Goal: Task Accomplishment & Management: Use online tool/utility

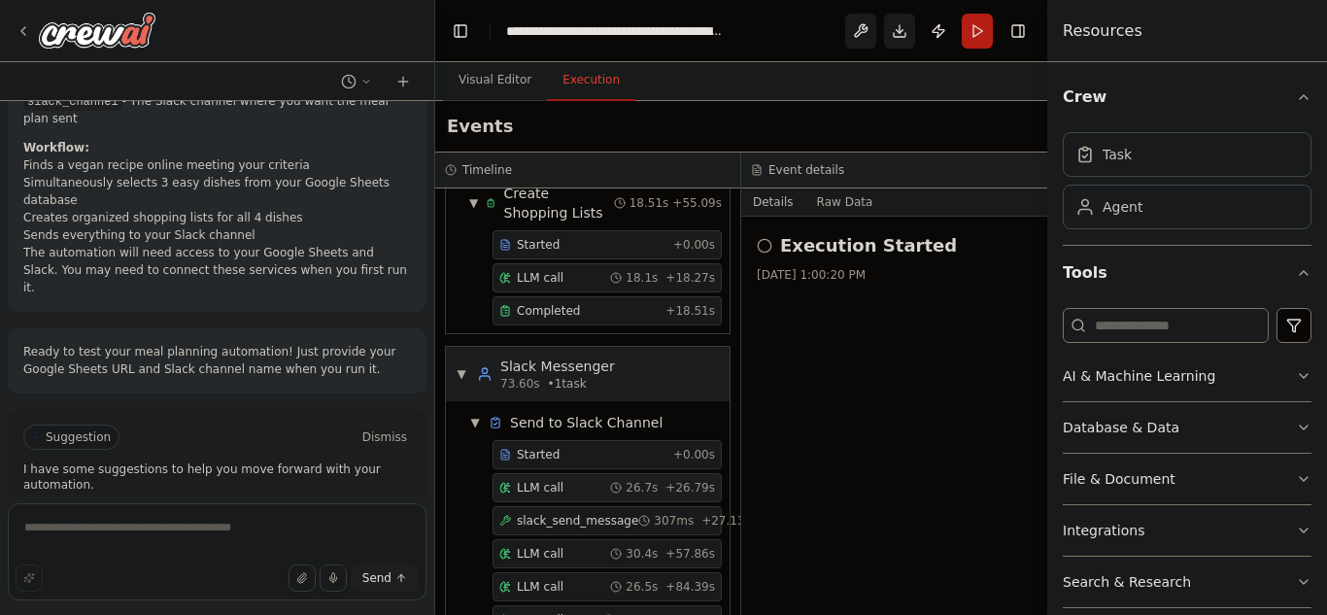
scroll to position [1362, 0]
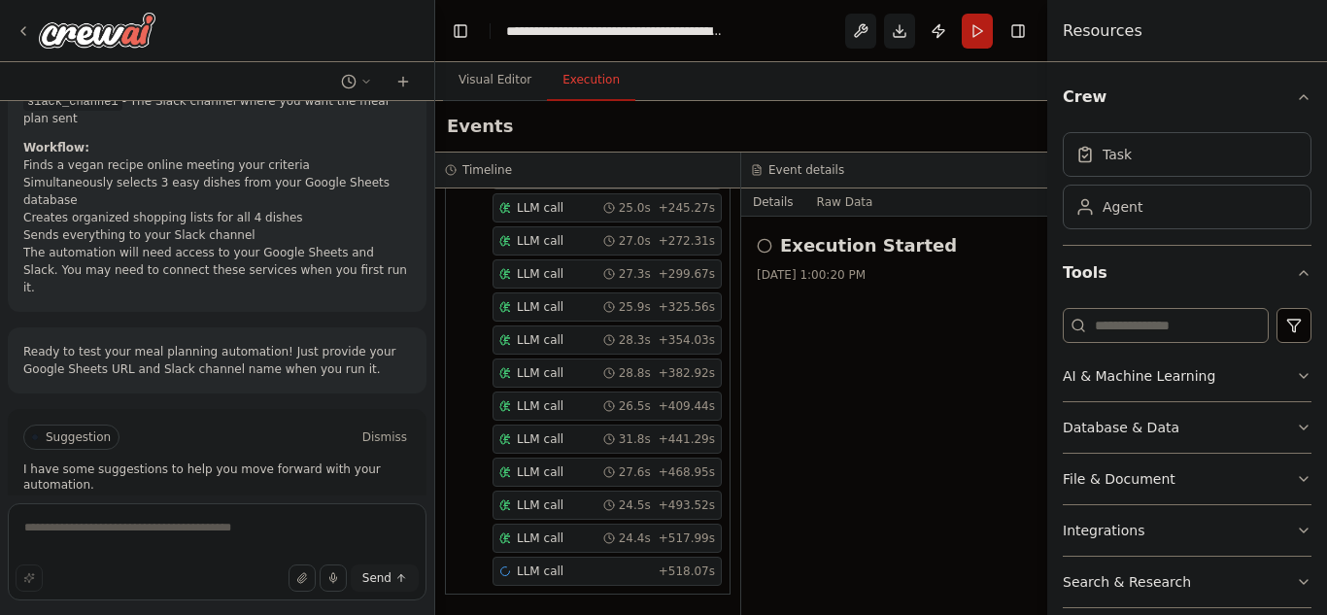
click at [210, 512] on span "Help fix error" at bounding box center [225, 520] width 77 height 16
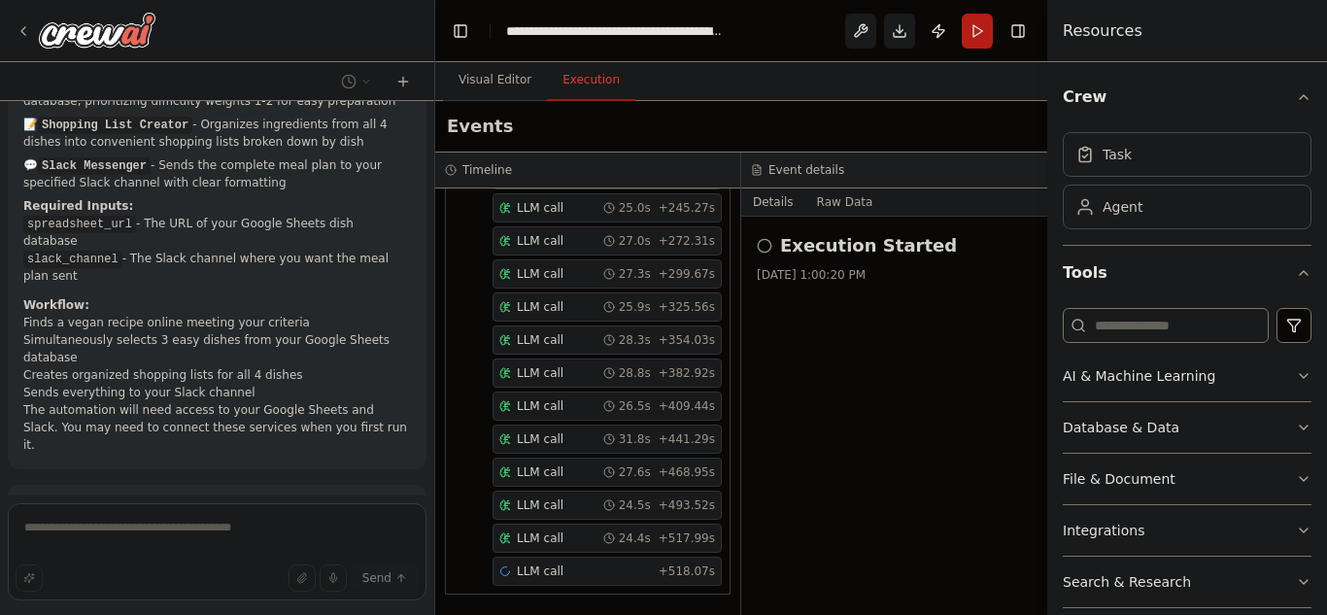
scroll to position [1687, 0]
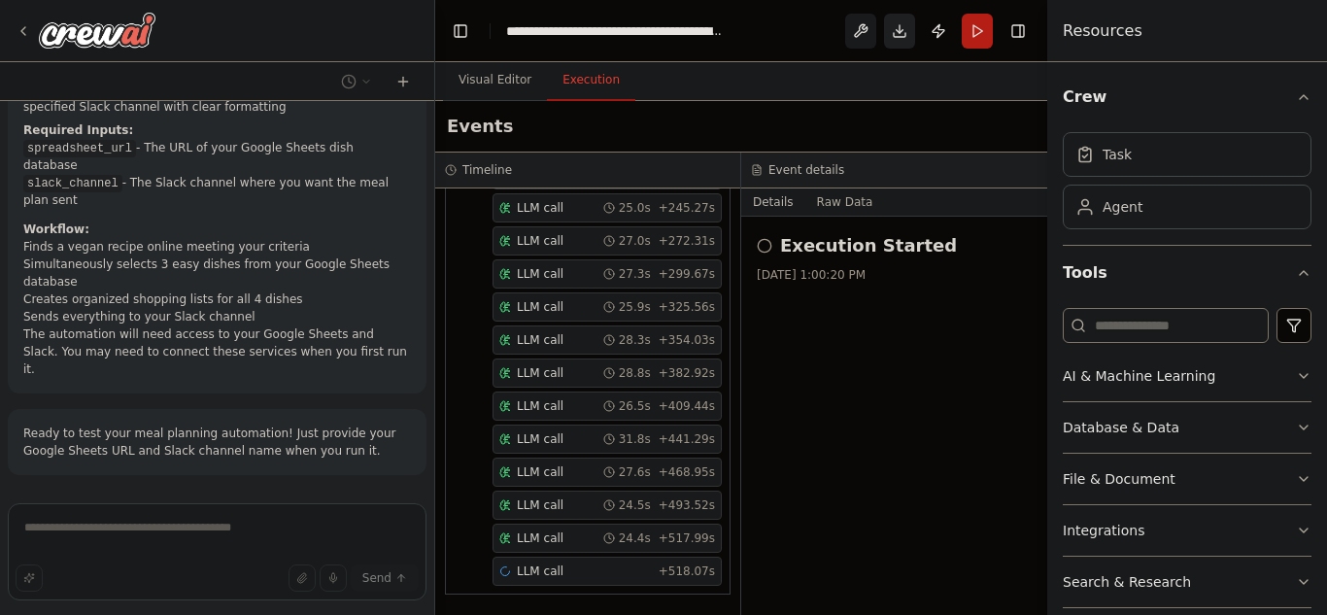
click at [899, 35] on button "Download" at bounding box center [899, 31] width 31 height 35
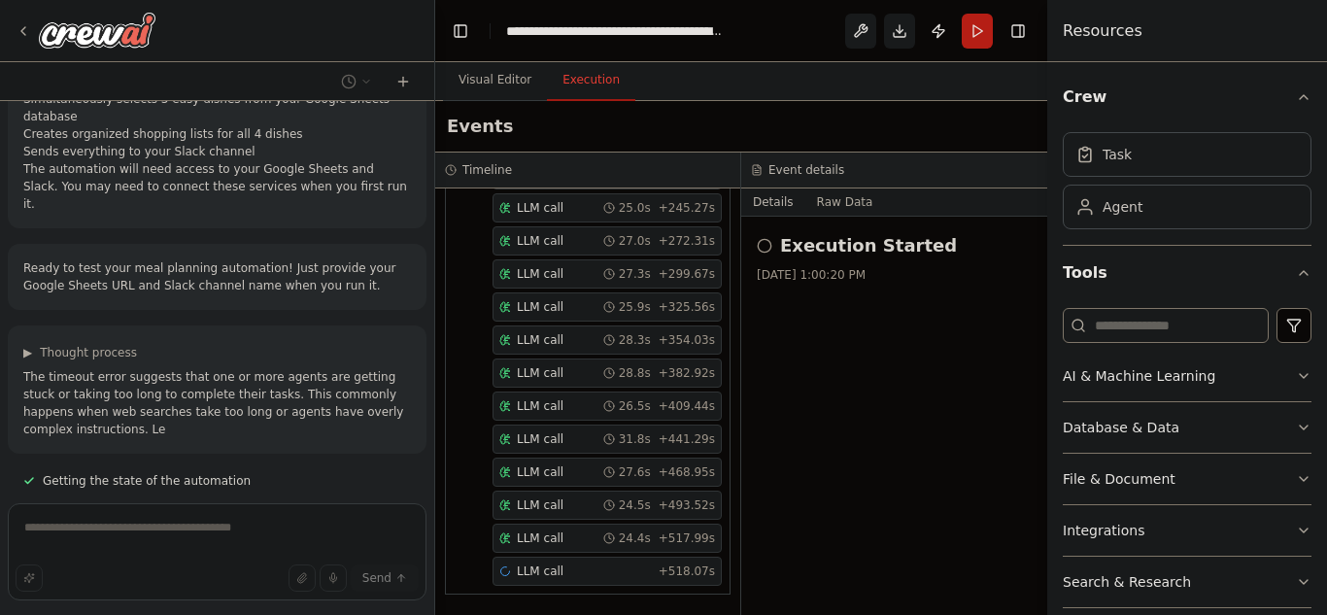
scroll to position [1869, 0]
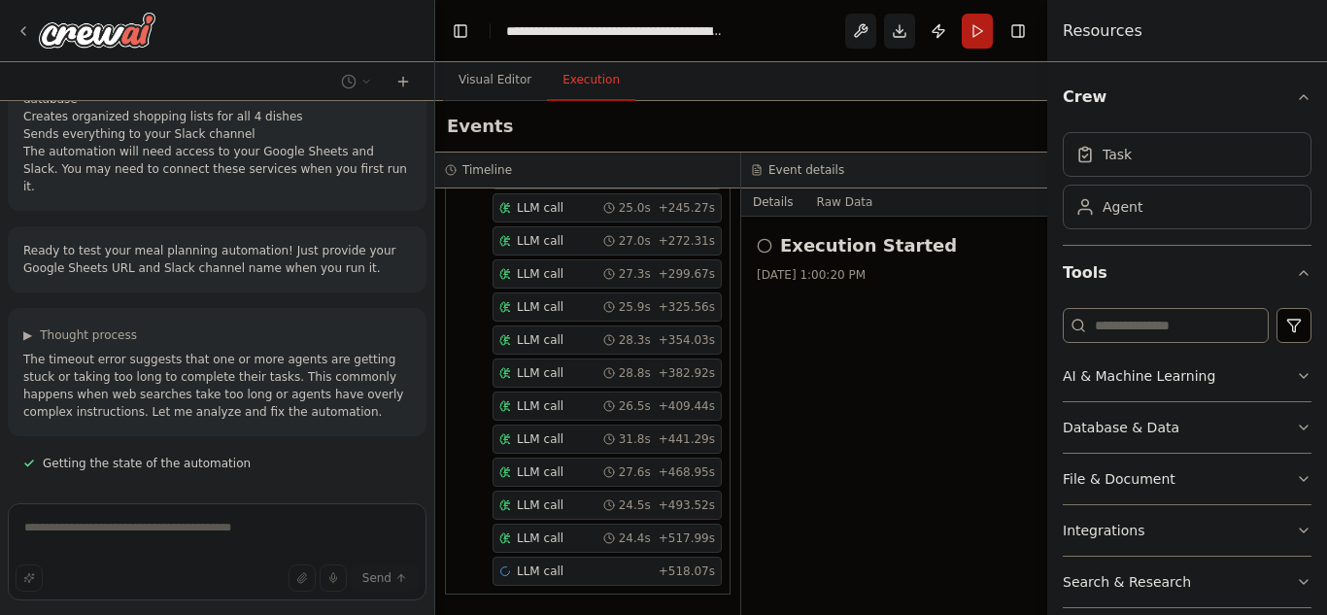
click at [343, 351] on p "The timeout error suggests that one or more agents are getting stuck or taking …" at bounding box center [216, 386] width 387 height 70
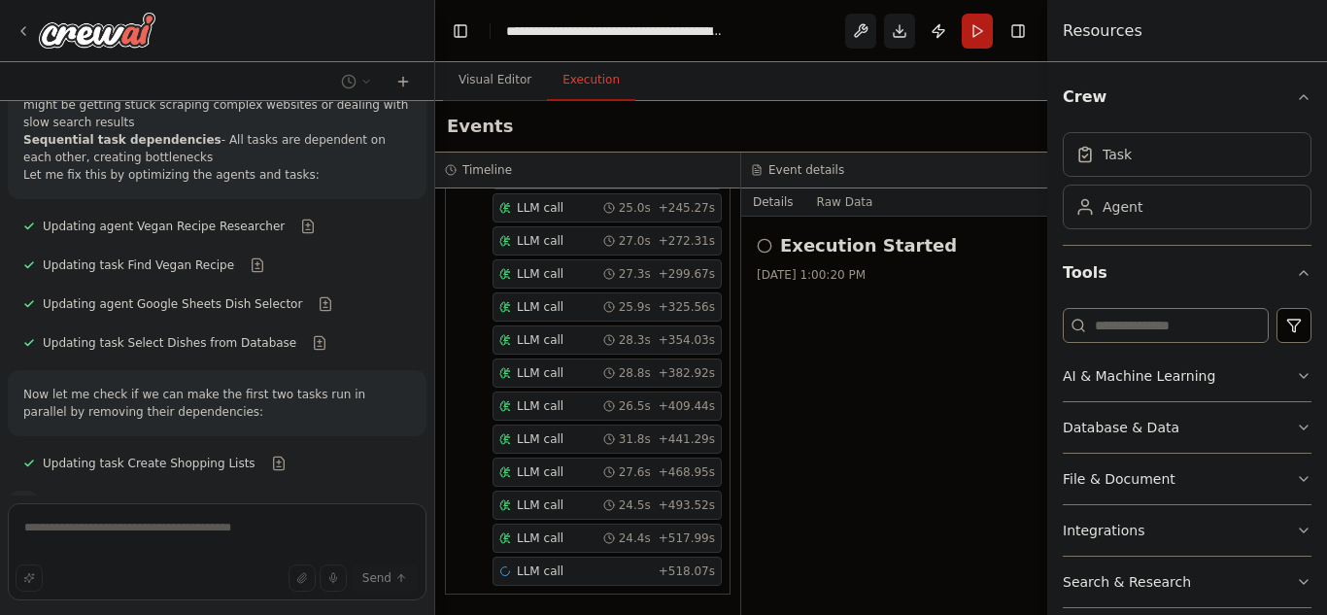
scroll to position [2384, 0]
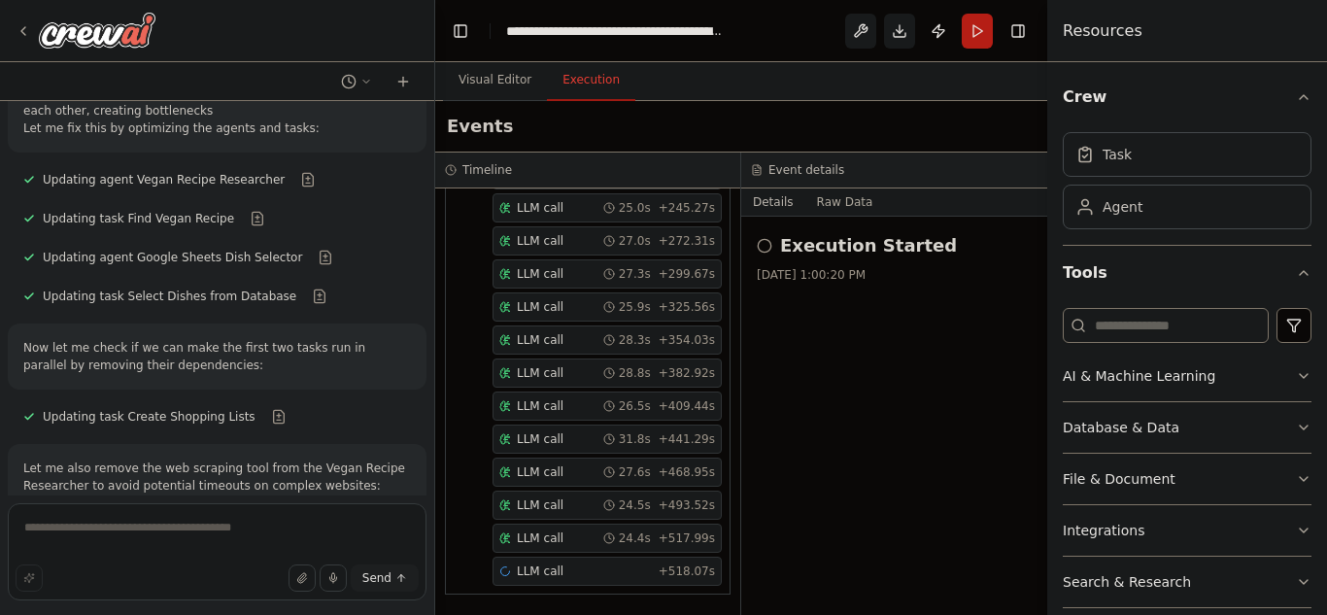
click at [265, 405] on div "Updating task Create Shopping Lists" at bounding box center [161, 416] width 306 height 23
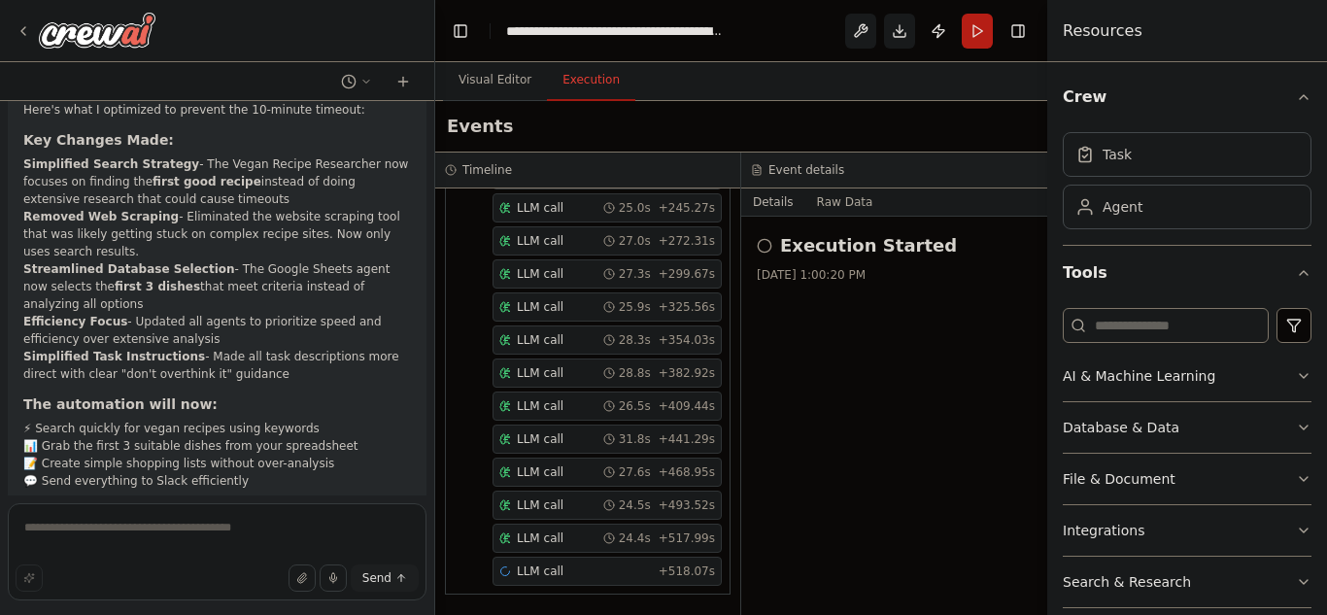
scroll to position [3175, 0]
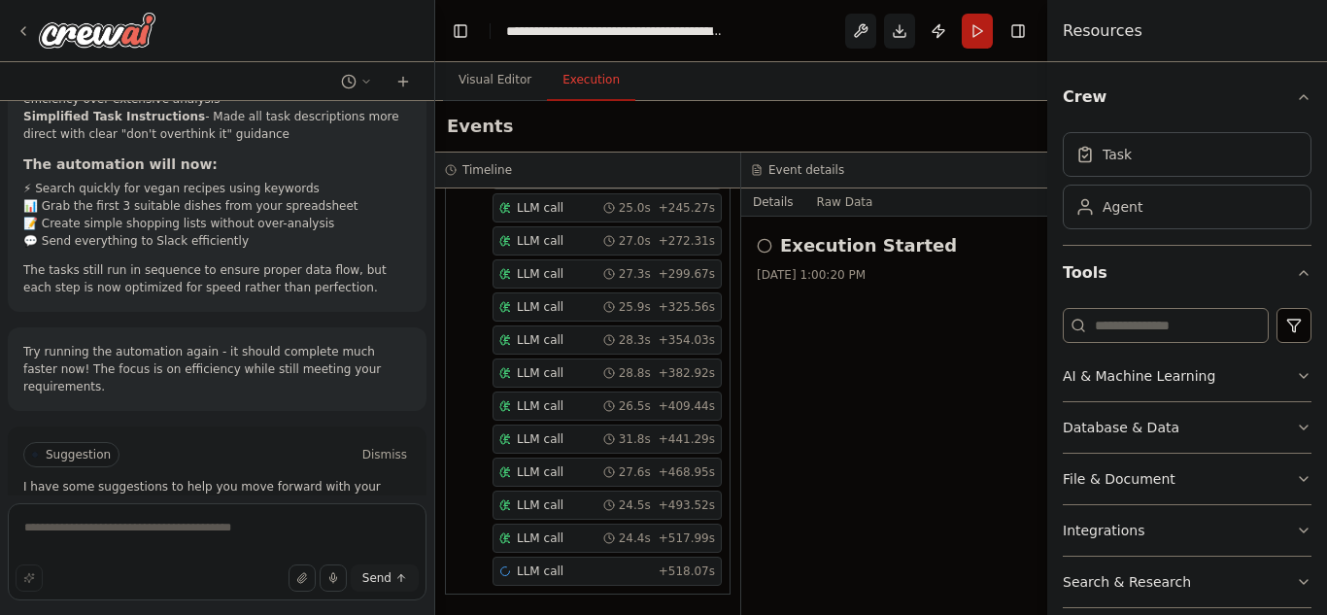
click at [278, 521] on button "Run Automation" at bounding box center [216, 536] width 387 height 31
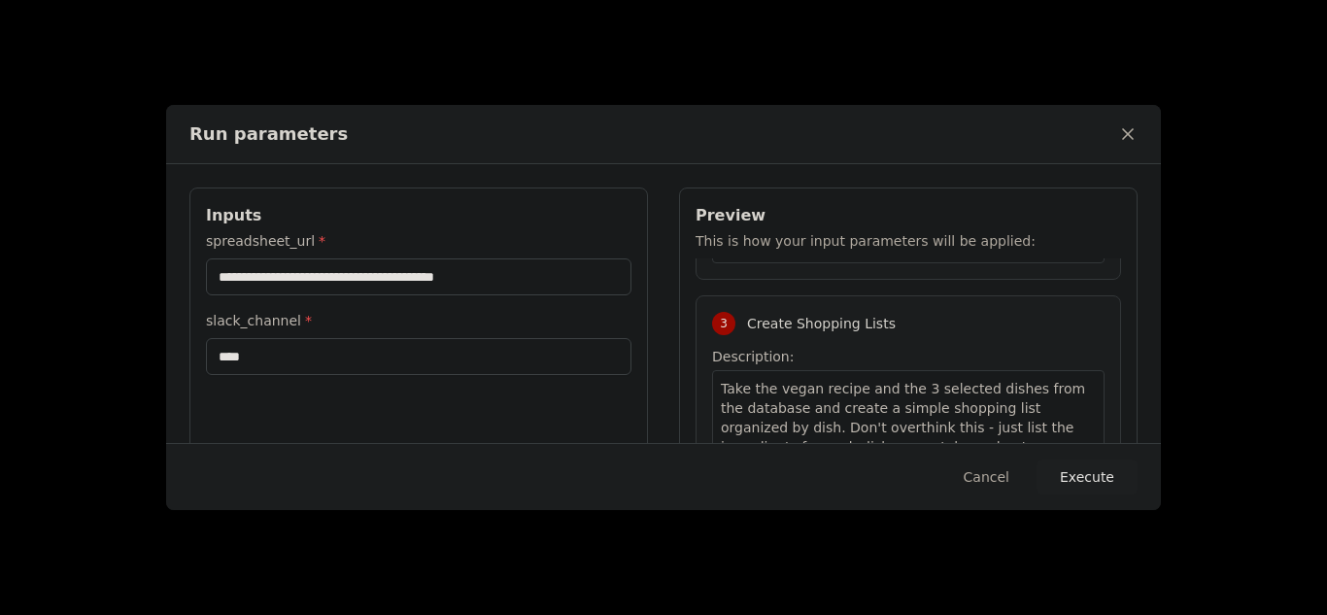
scroll to position [998, 0]
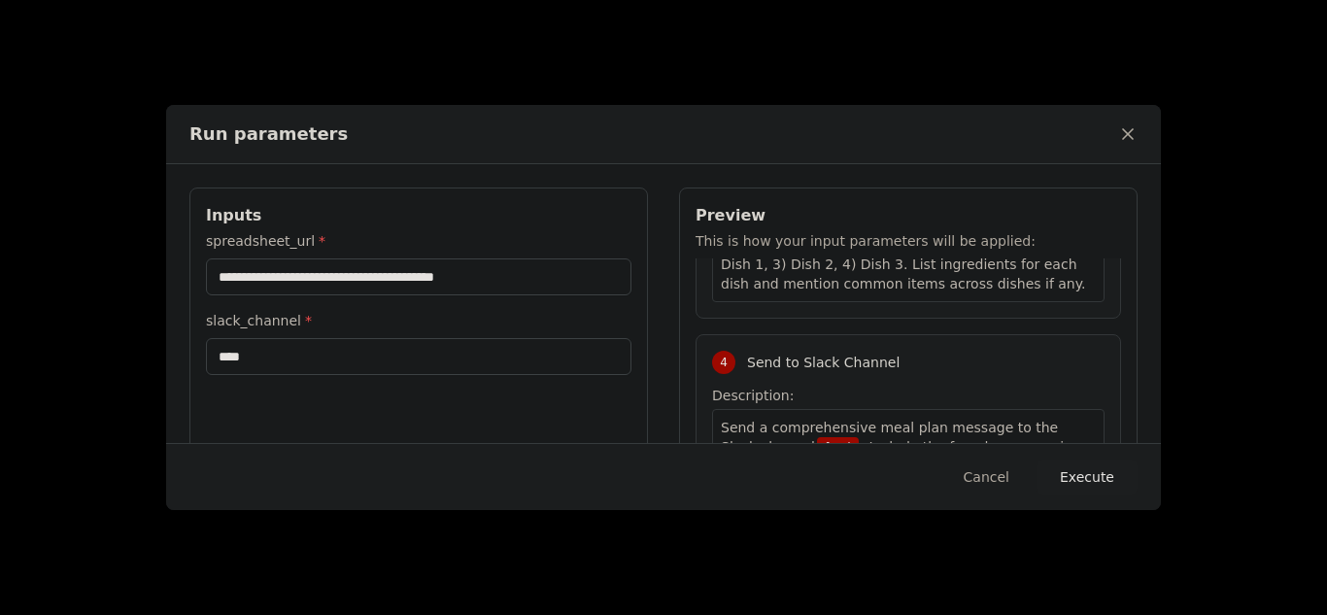
click at [1110, 465] on button "Execute" at bounding box center [1086, 476] width 101 height 35
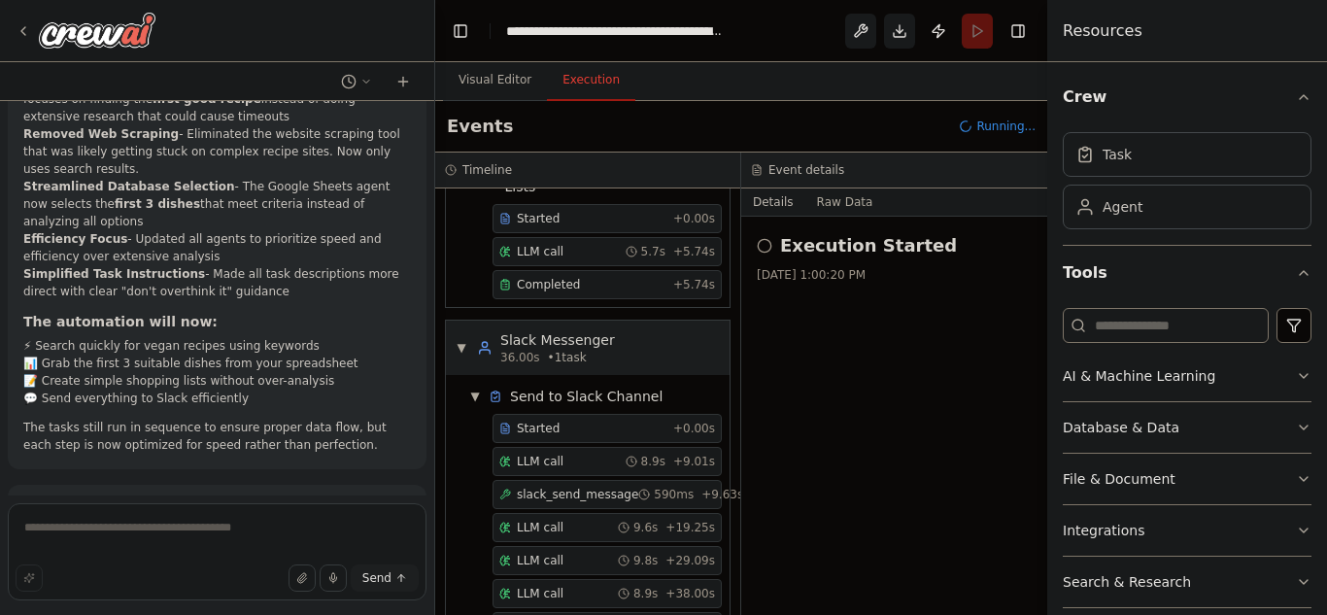
scroll to position [1029, 0]
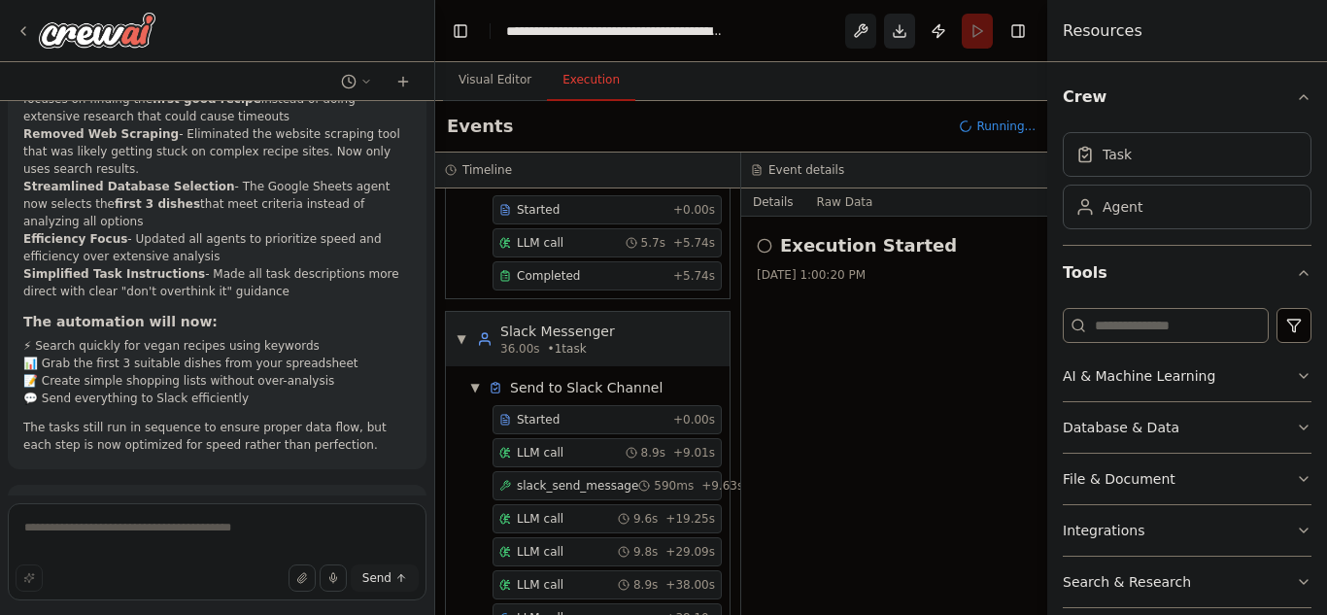
click at [898, 29] on button "Download" at bounding box center [899, 31] width 31 height 35
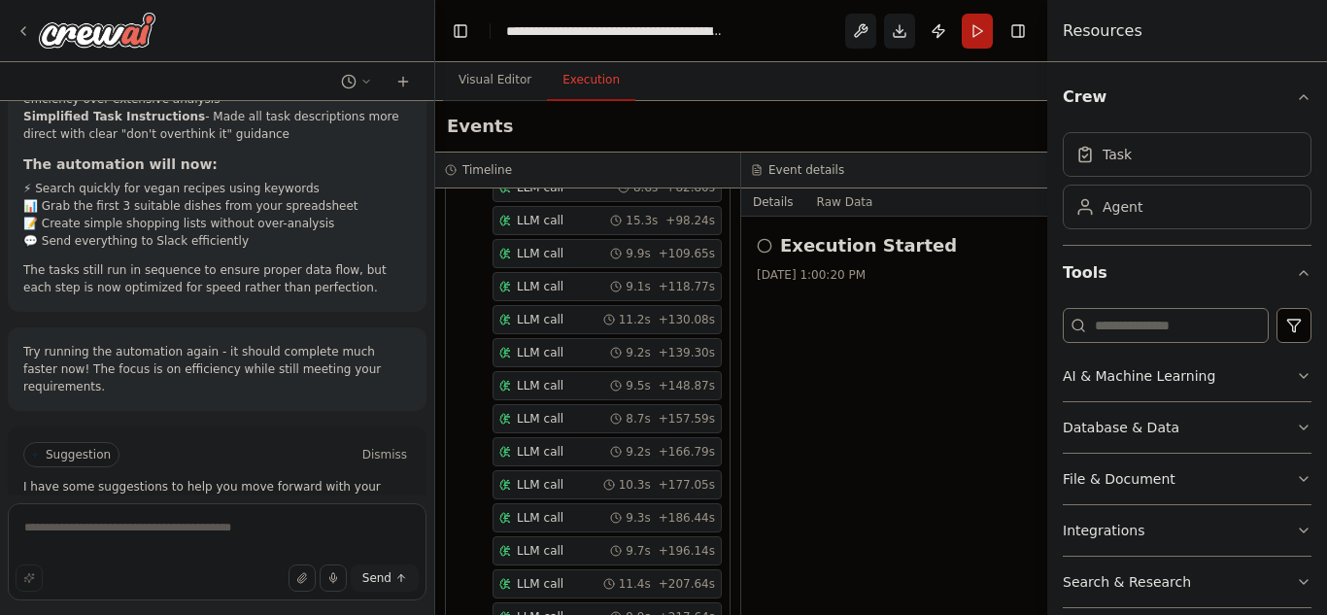
scroll to position [1775, 0]
click at [131, 523] on textarea at bounding box center [217, 551] width 419 height 97
click at [486, 87] on button "Visual Editor" at bounding box center [495, 80] width 104 height 41
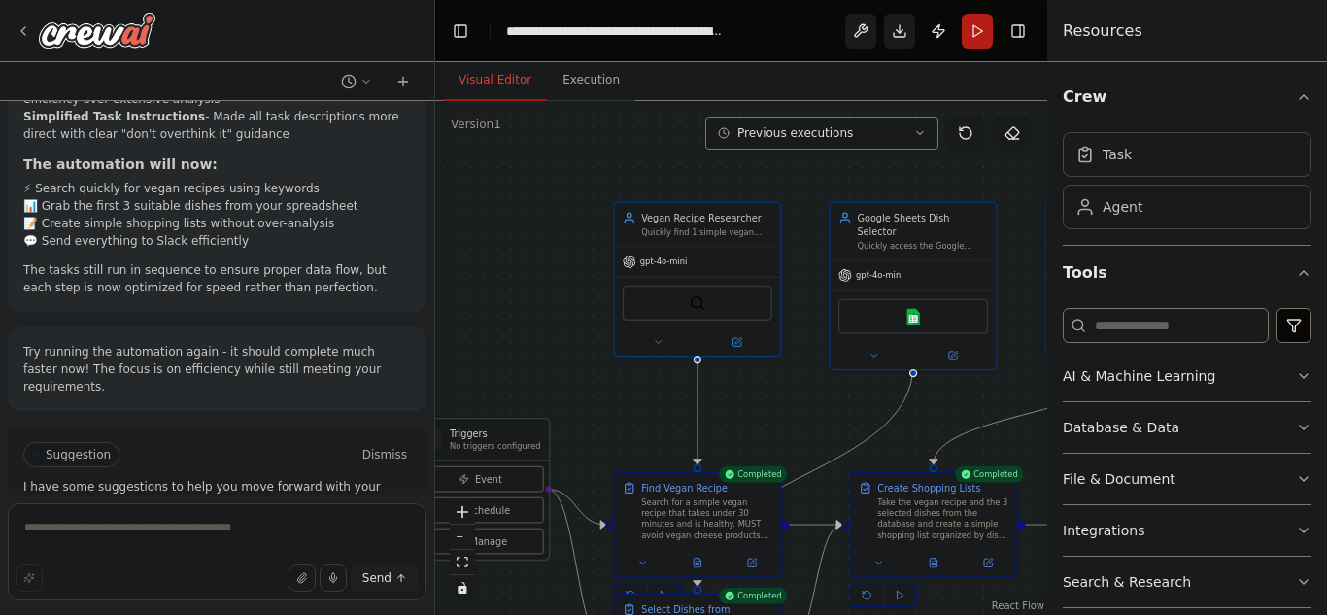
click at [760, 436] on div ".deletable-edge-delete-btn { width: 20px; height: 20px; border: 0px solid #ffff…" at bounding box center [741, 358] width 612 height 514
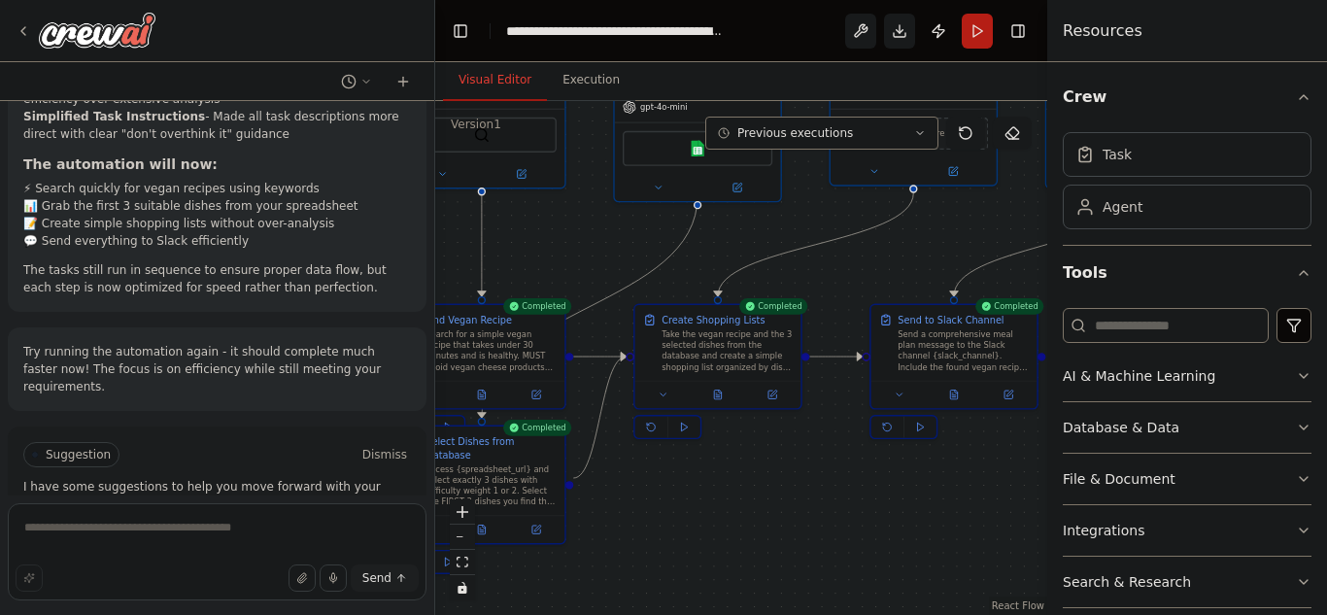
drag, startPoint x: 760, startPoint y: 436, endPoint x: 461, endPoint y: 254, distance: 349.9
click at [461, 254] on div ".deletable-edge-delete-btn { width: 20px; height: 20px; border: 0px solid #ffff…" at bounding box center [741, 358] width 612 height 514
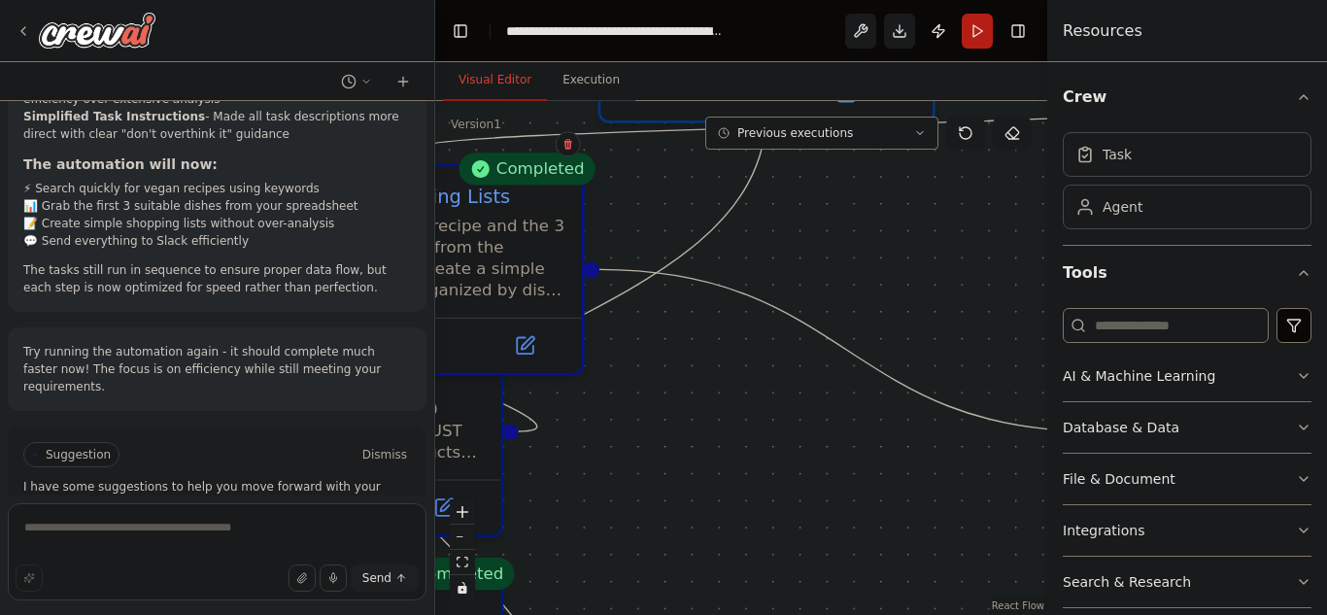
drag, startPoint x: 927, startPoint y: 559, endPoint x: 537, endPoint y: 396, distance: 423.1
click at [537, 396] on div "Completed Create Shopping Lists Take the vegan recipe and the 3 selected dishes…" at bounding box center [415, 298] width 337 height 271
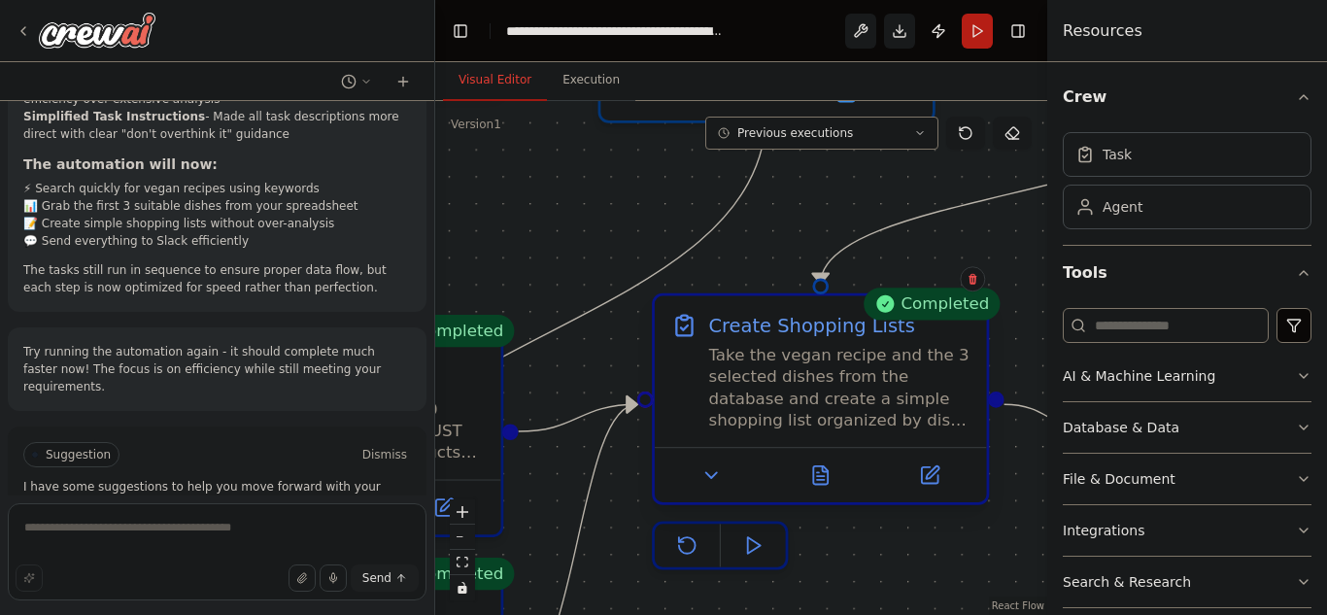
drag, startPoint x: 555, startPoint y: 268, endPoint x: 959, endPoint y: 394, distance: 423.3
click at [959, 394] on div "Take the vegan recipe and the 3 selected dishes from the database and create a …" at bounding box center [838, 387] width 261 height 86
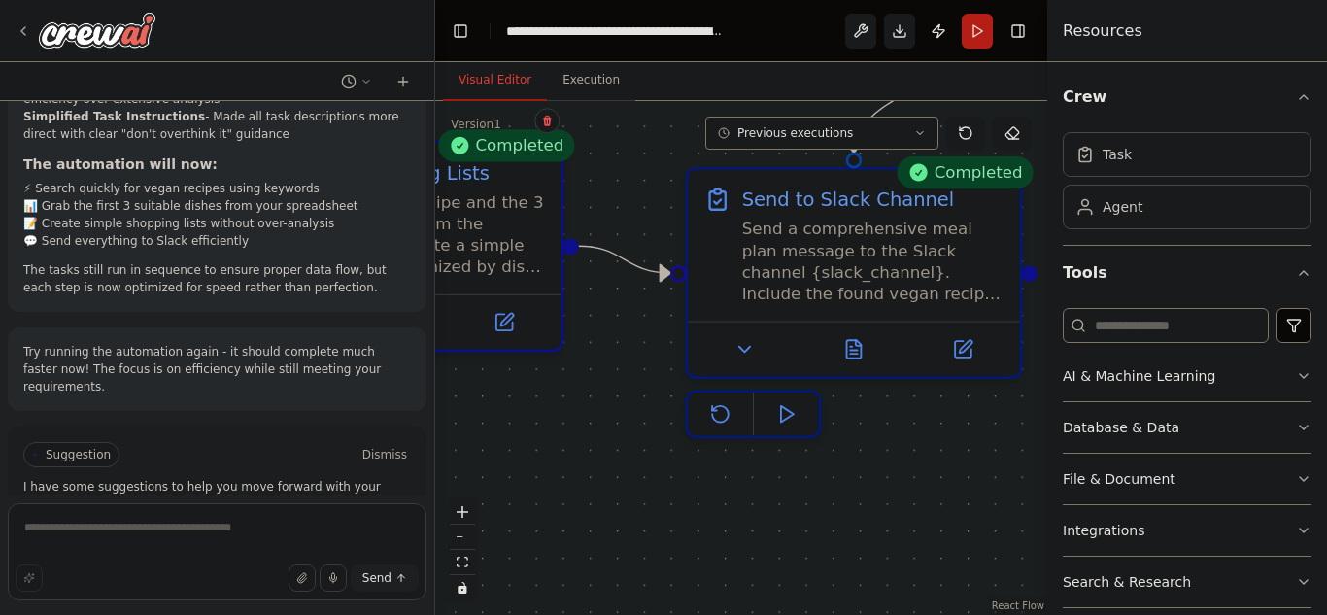
drag, startPoint x: 876, startPoint y: 610, endPoint x: 451, endPoint y: 452, distance: 453.9
click at [451, 452] on div ".deletable-edge-delete-btn { width: 20px; height: 20px; border: 0px solid #ffff…" at bounding box center [741, 358] width 612 height 514
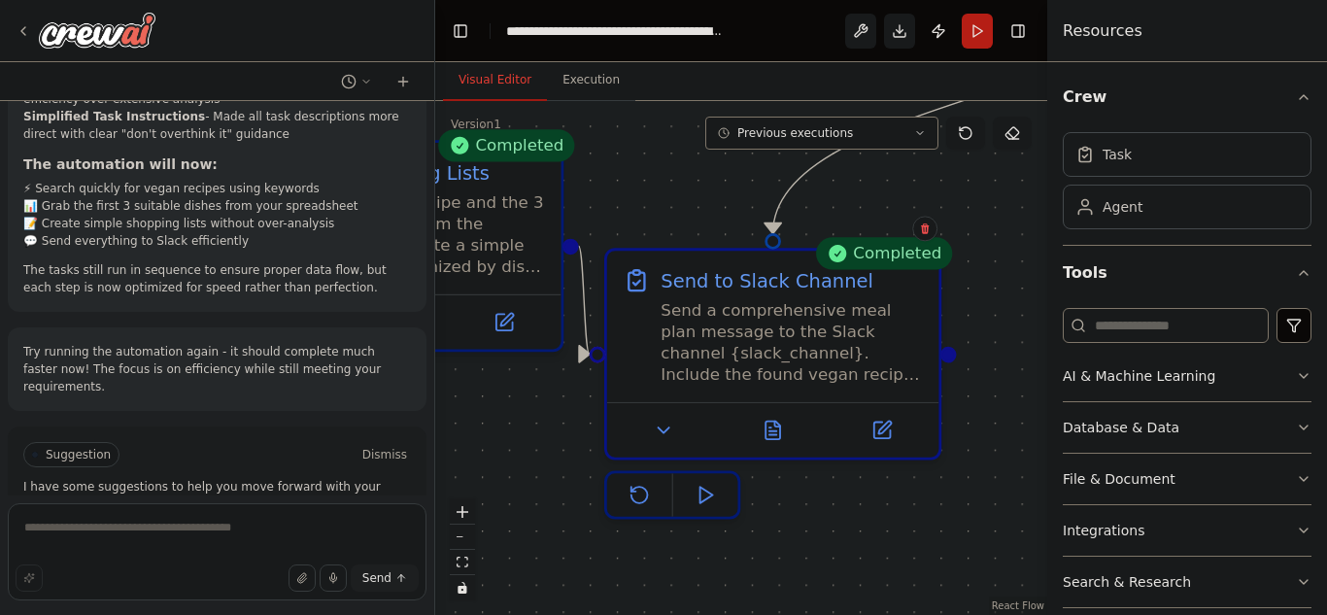
drag, startPoint x: 898, startPoint y: 421, endPoint x: 797, endPoint y: 513, distance: 136.1
click at [797, 513] on div "Completed Send to Slack Channel Send a comprehensive meal plan message to the S…" at bounding box center [772, 383] width 337 height 271
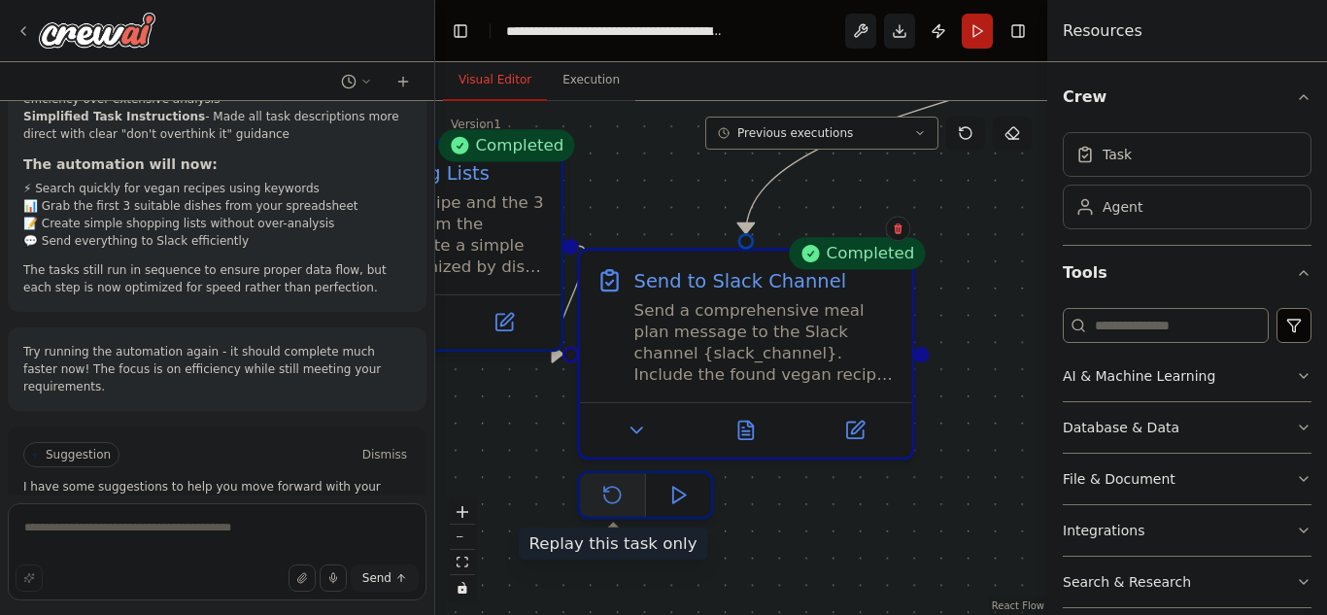
click at [615, 491] on icon at bounding box center [612, 495] width 17 height 17
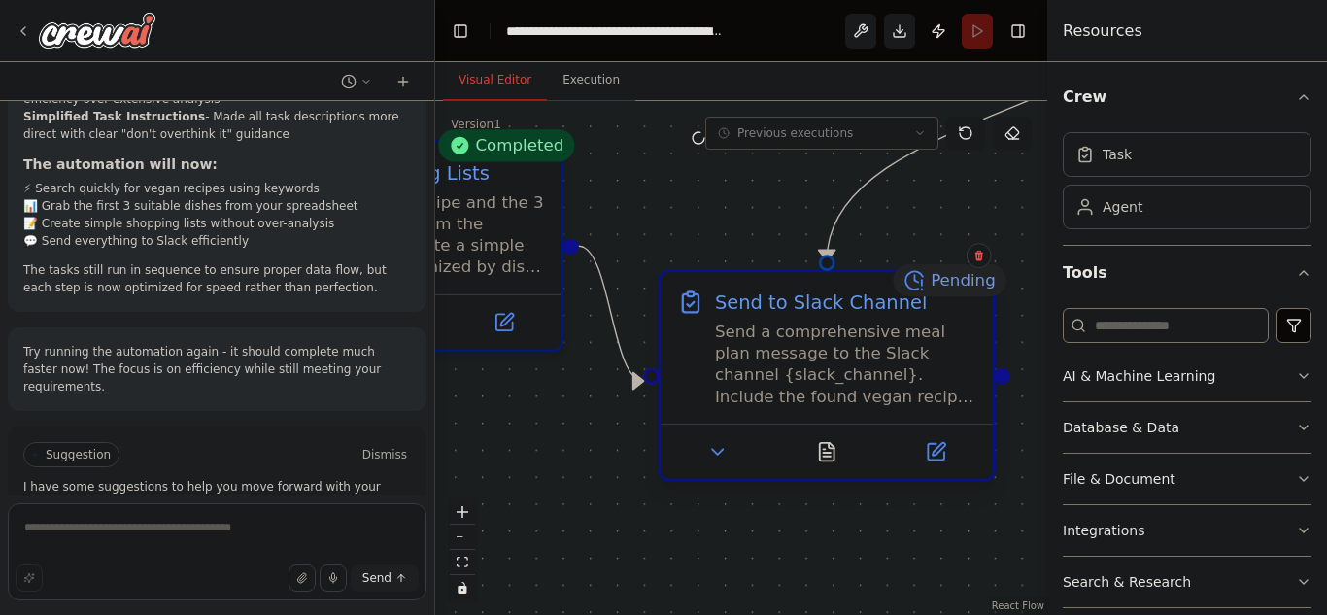
drag, startPoint x: 741, startPoint y: 324, endPoint x: 833, endPoint y: 342, distance: 93.9
click at [833, 342] on div "Send a comprehensive meal plan message to the Slack channel {slack_channel}. In…" at bounding box center [845, 363] width 261 height 86
click at [948, 450] on button at bounding box center [936, 451] width 92 height 32
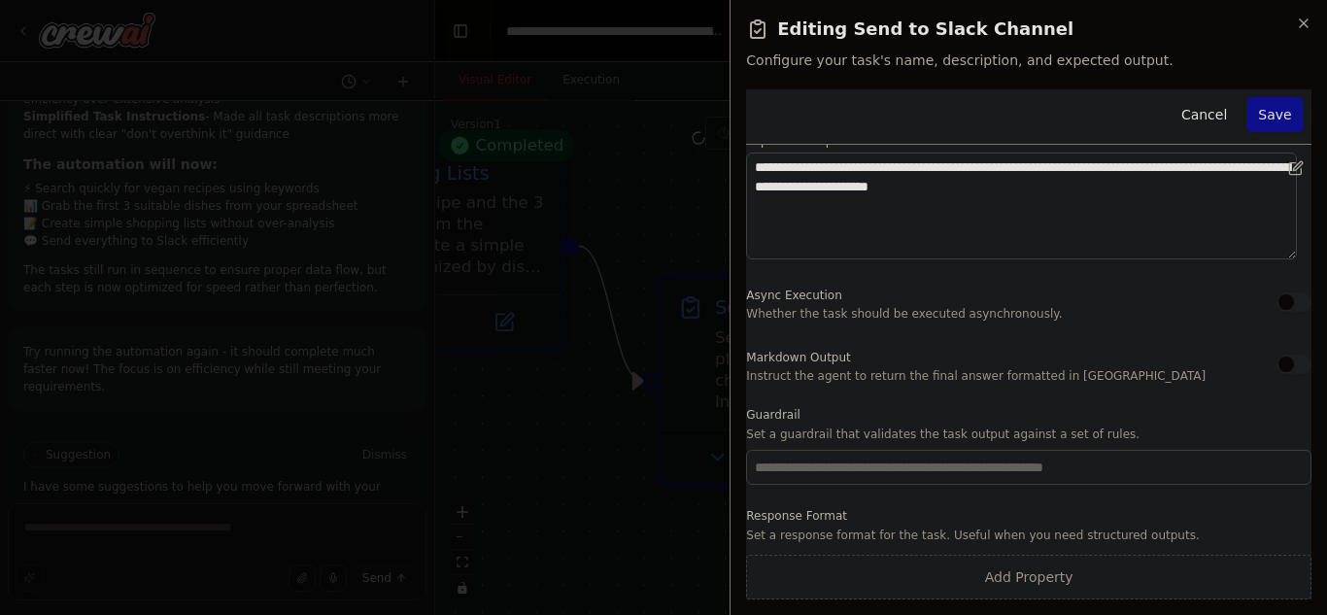
scroll to position [0, 0]
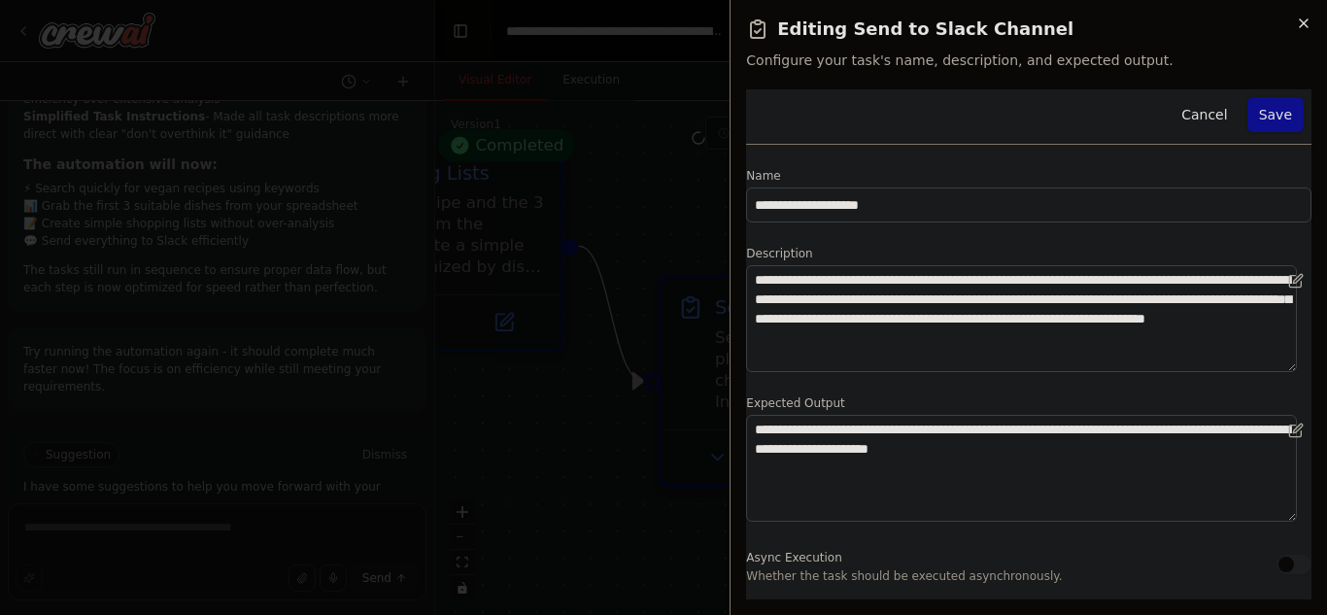
click at [1306, 20] on icon "button" at bounding box center [1303, 23] width 8 height 8
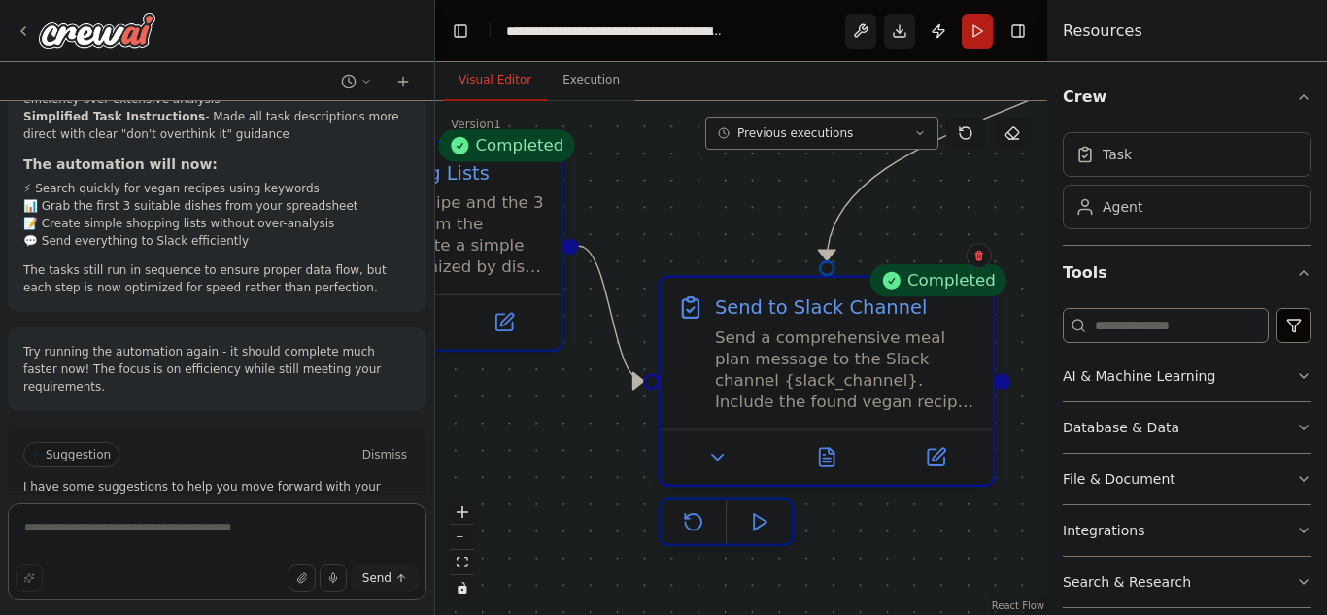
click at [305, 538] on textarea at bounding box center [217, 551] width 419 height 97
type textarea "**********"
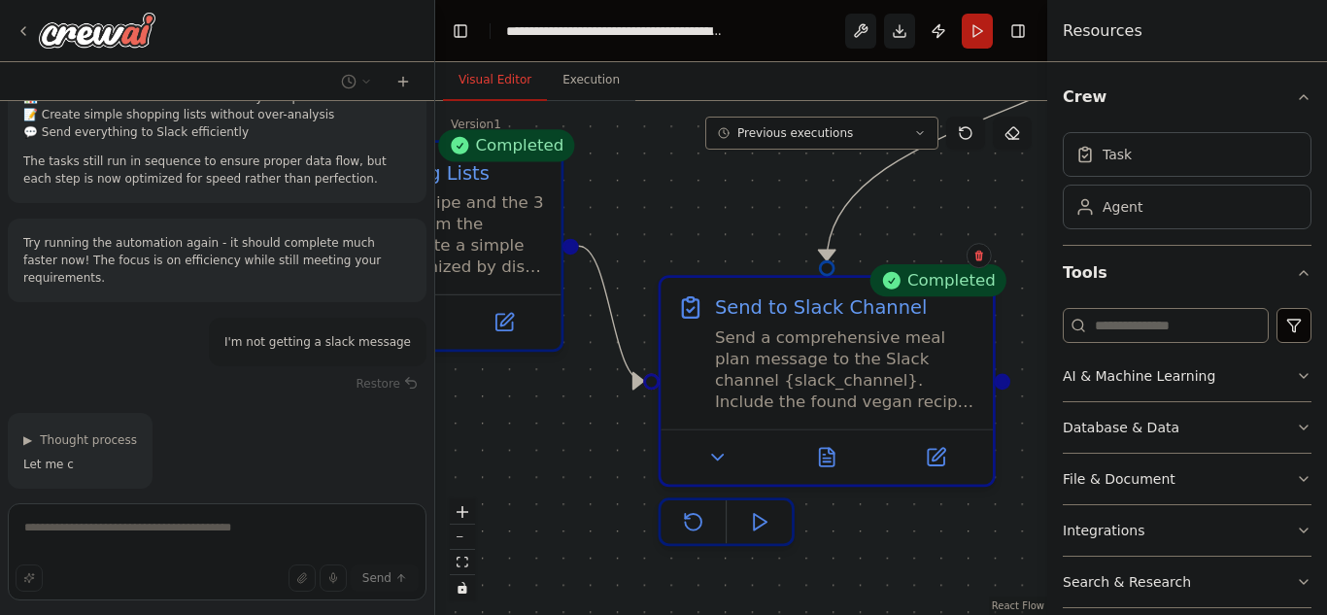
scroll to position [3318, 0]
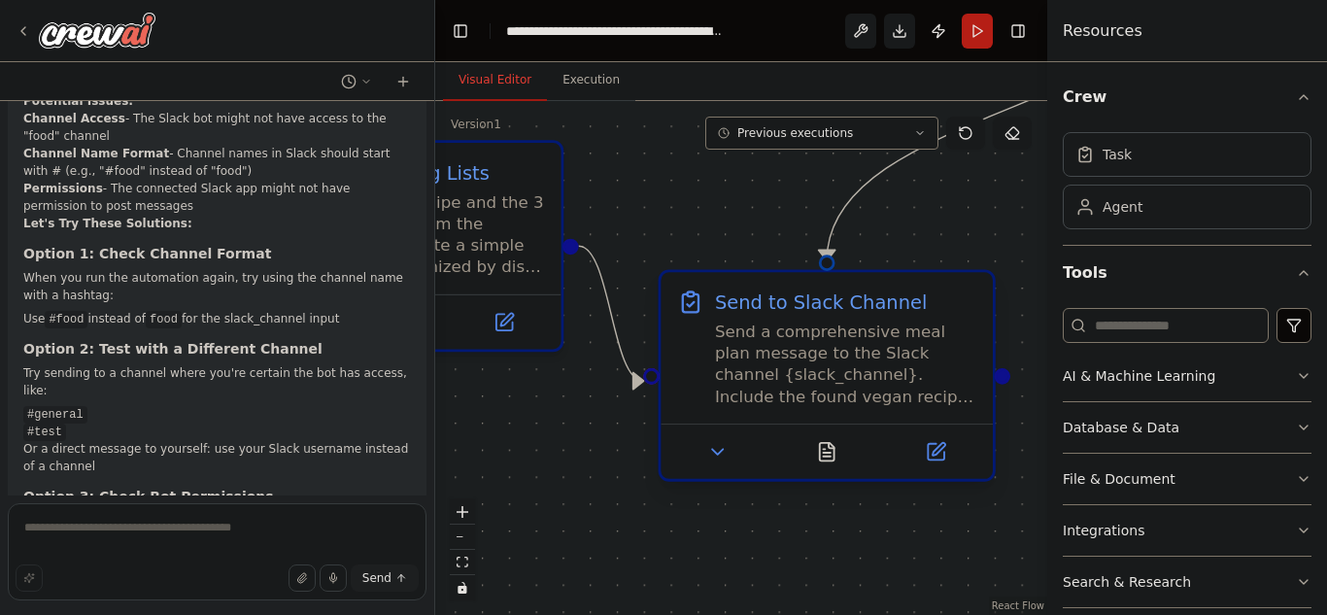
click at [940, 468] on div at bounding box center [826, 450] width 332 height 55
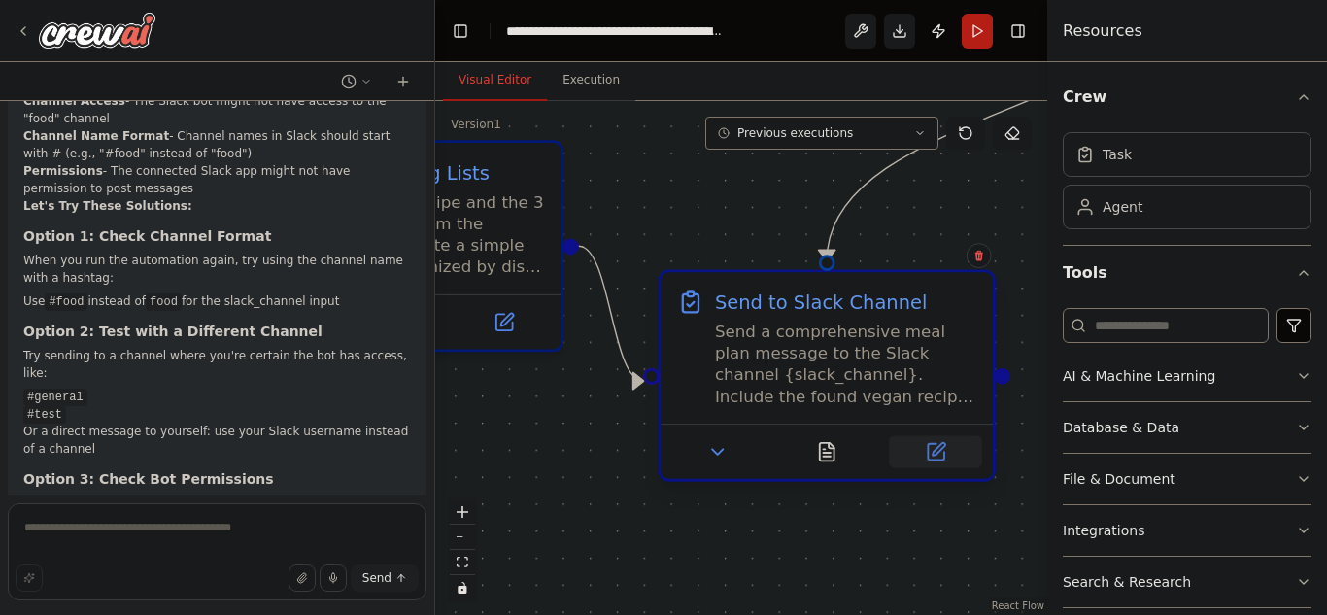
click at [940, 459] on icon at bounding box center [935, 452] width 17 height 17
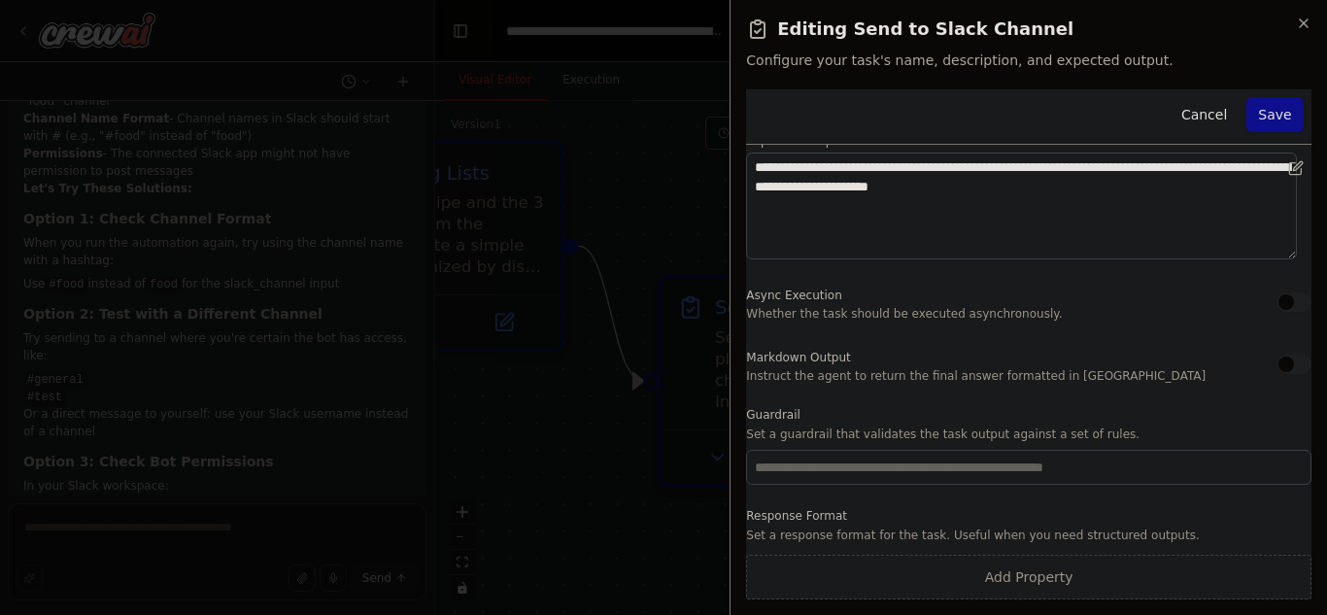
scroll to position [0, 0]
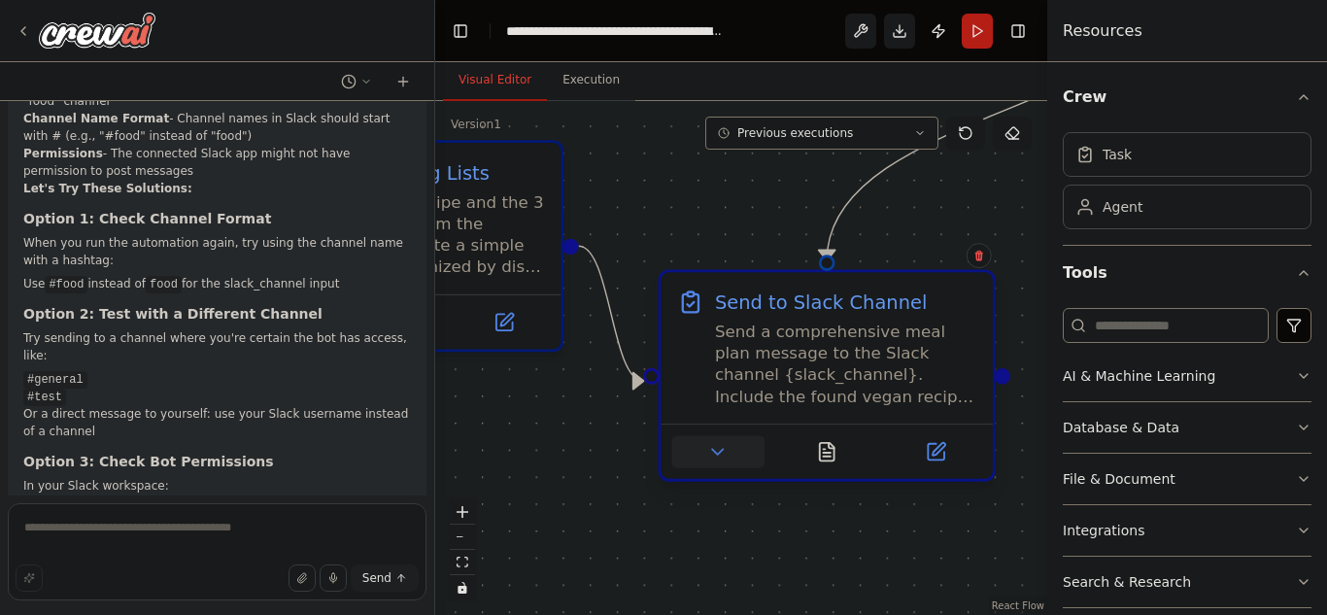
click at [710, 457] on icon at bounding box center [717, 451] width 21 height 21
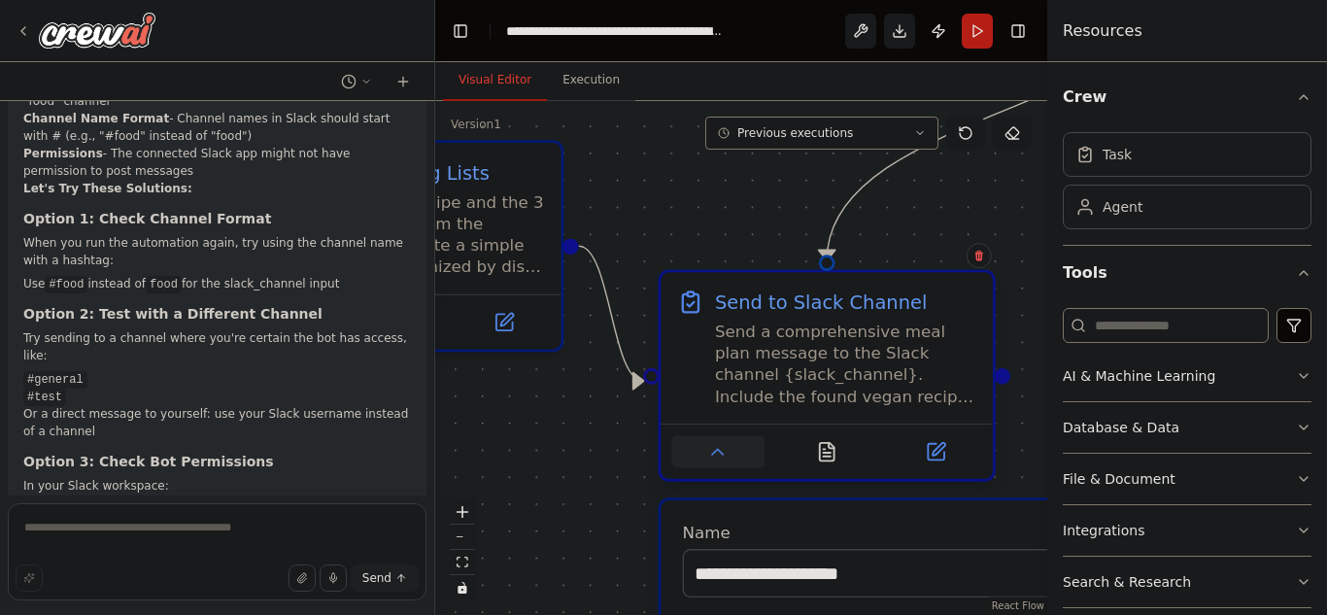
click at [710, 457] on icon at bounding box center [717, 451] width 21 height 21
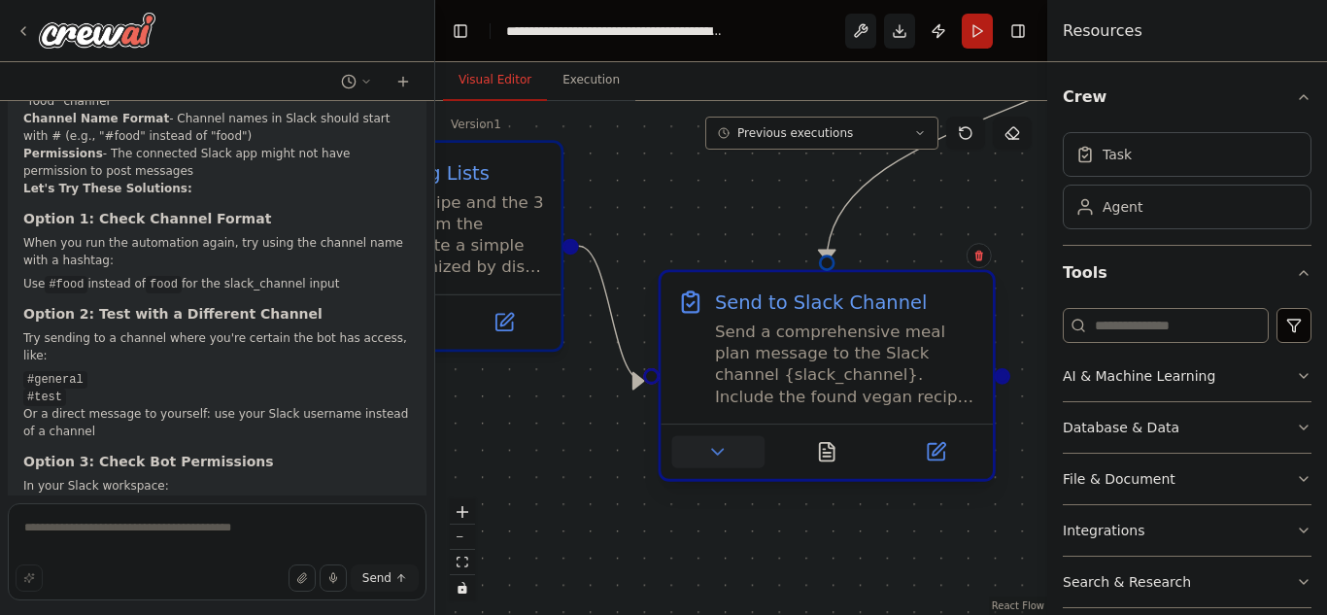
click at [710, 457] on icon at bounding box center [717, 451] width 21 height 21
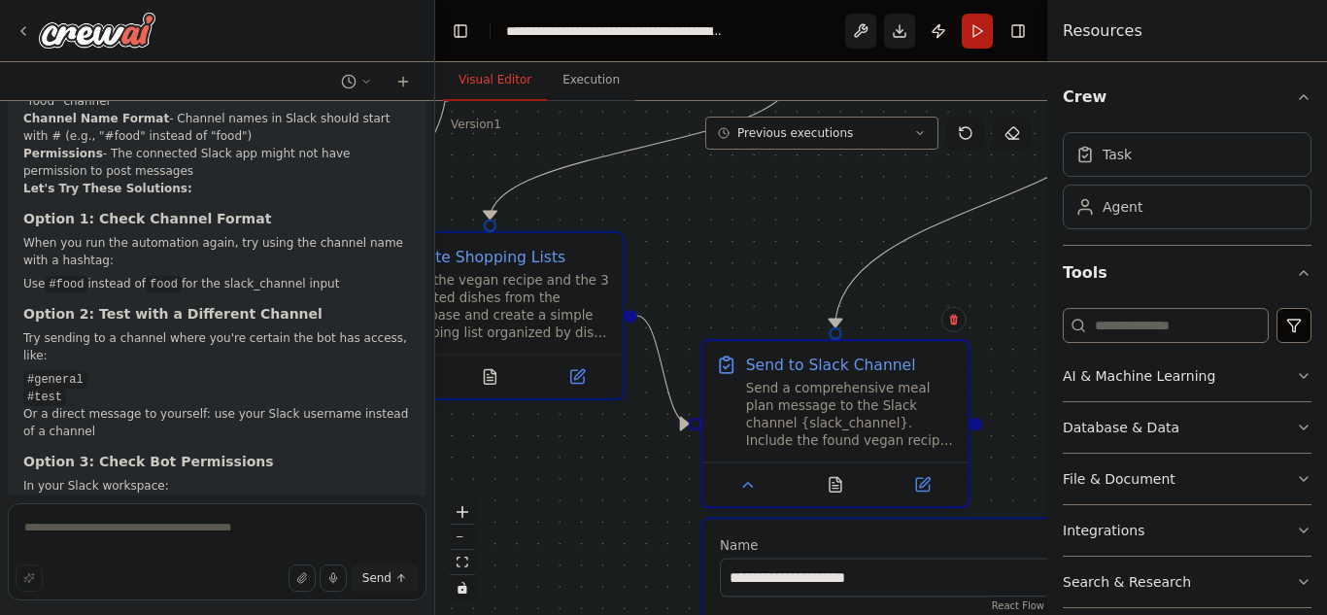
click at [1012, 459] on div ".deletable-edge-delete-btn { width: 20px; height: 20px; border: 0px solid #ffff…" at bounding box center [741, 358] width 612 height 514
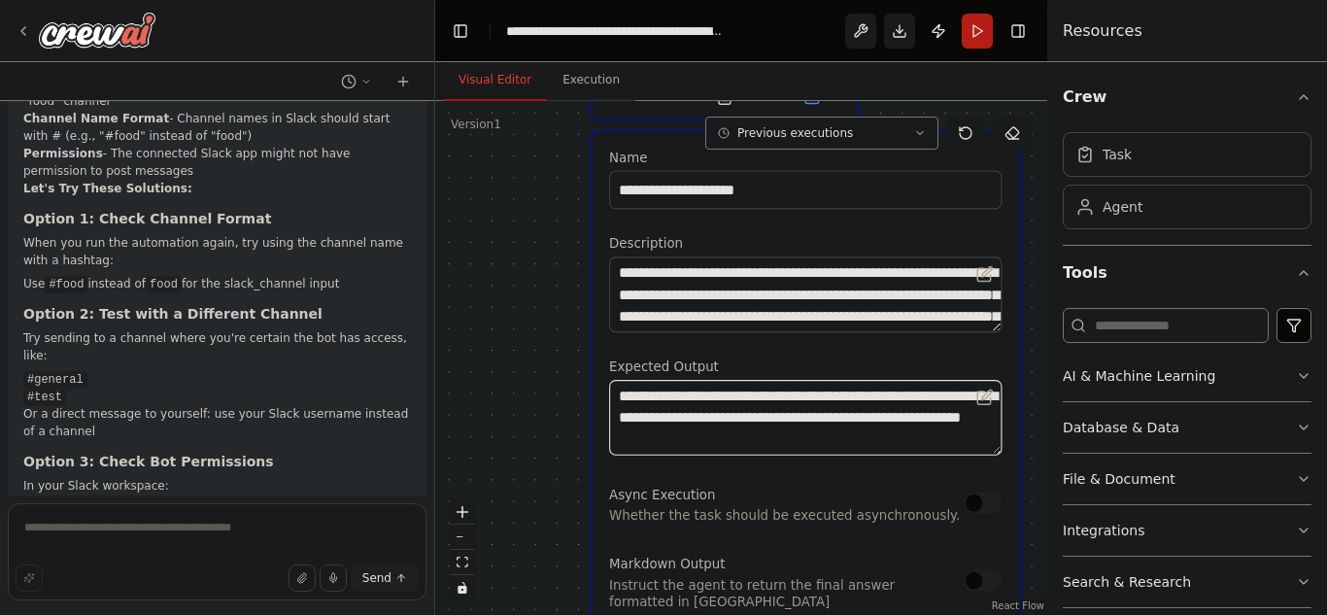
drag, startPoint x: 622, startPoint y: 565, endPoint x: 512, endPoint y: 178, distance: 403.0
click at [512, 178] on div ".deletable-edge-delete-btn { width: 20px; height: 20px; border: 0px solid #ffff…" at bounding box center [741, 358] width 612 height 514
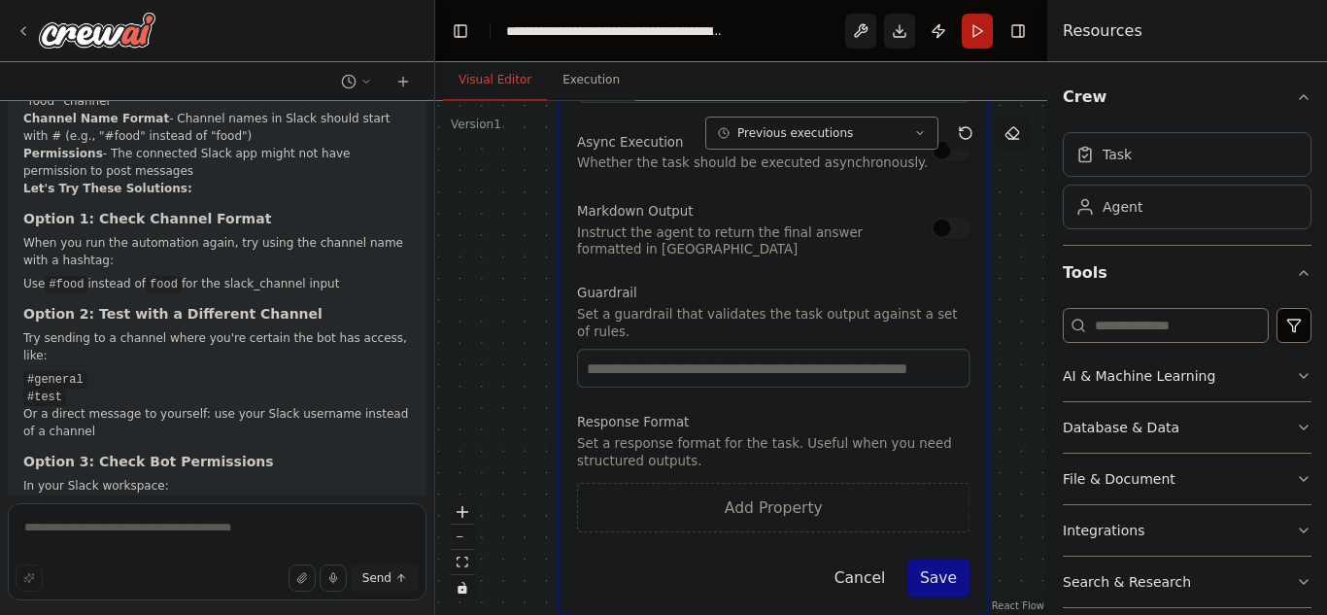
drag, startPoint x: 517, startPoint y: 301, endPoint x: 485, endPoint y: -52, distance: 354.9
click at [485, 0] on html "I want an automation that does the following: Finds 1 recommended vegan recipe …" at bounding box center [663, 307] width 1327 height 615
click at [881, 570] on button "Cancel" at bounding box center [859, 576] width 77 height 39
click at [867, 566] on button "Cancel" at bounding box center [859, 576] width 77 height 39
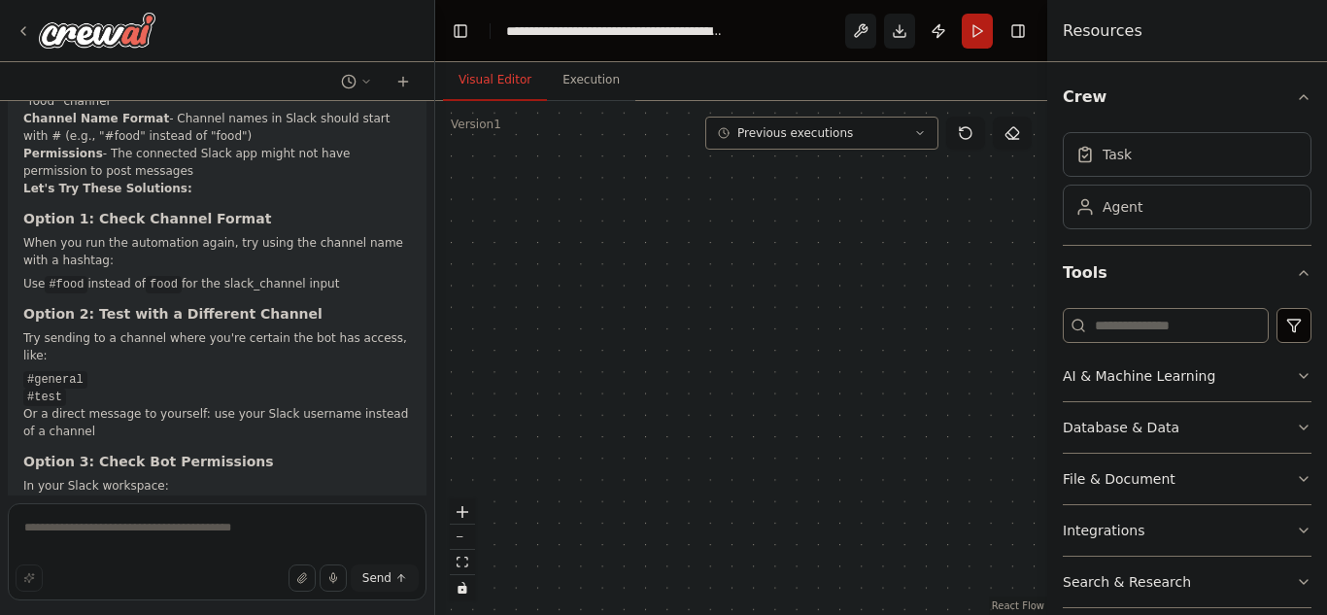
drag, startPoint x: 758, startPoint y: 415, endPoint x: 750, endPoint y: 660, distance: 245.9
click at [750, 614] on html "I want an automation that does the following: Finds 1 recommended vegan recipe …" at bounding box center [663, 307] width 1327 height 615
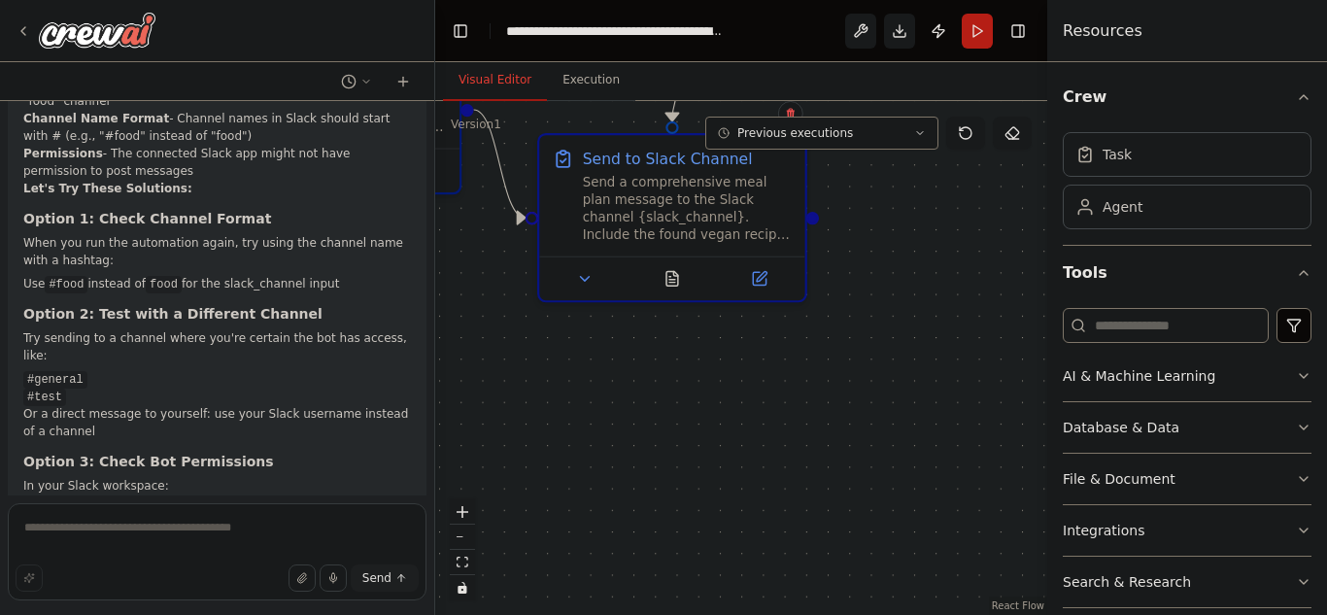
drag, startPoint x: 775, startPoint y: 290, endPoint x: 760, endPoint y: 595, distance: 305.3
click at [760, 595] on div ".deletable-edge-delete-btn { width: 20px; height: 20px; border: 0px solid #ffff…" at bounding box center [741, 358] width 612 height 514
click at [555, 270] on button at bounding box center [585, 276] width 74 height 26
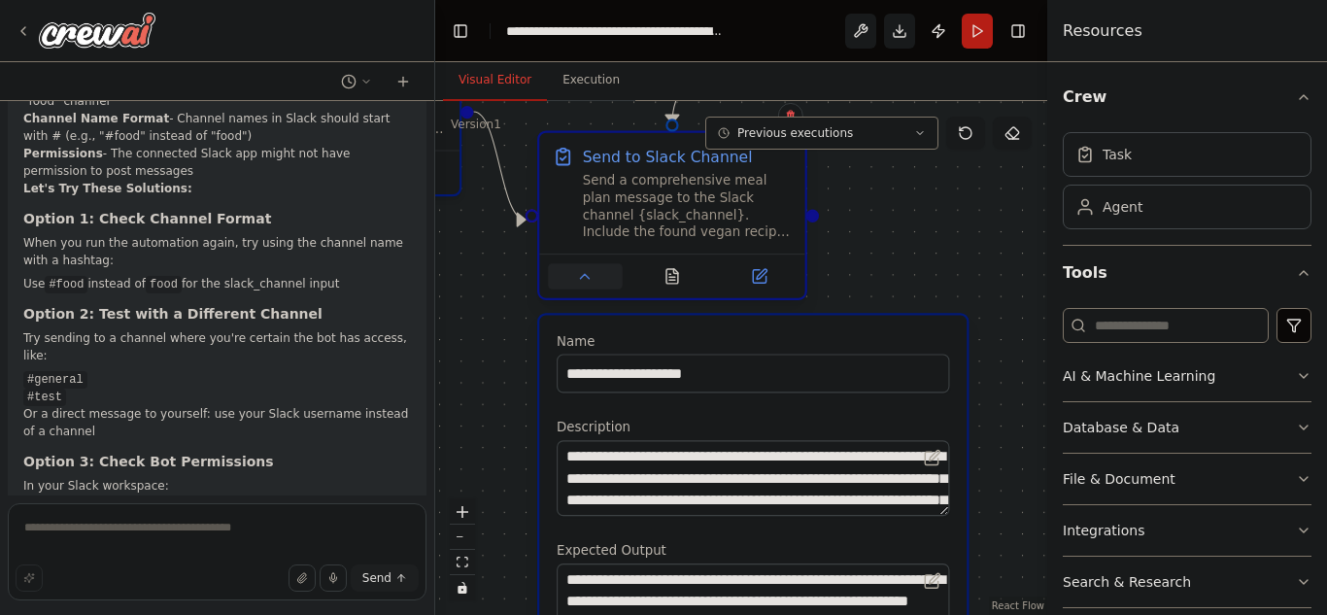
click at [555, 270] on button at bounding box center [585, 276] width 74 height 26
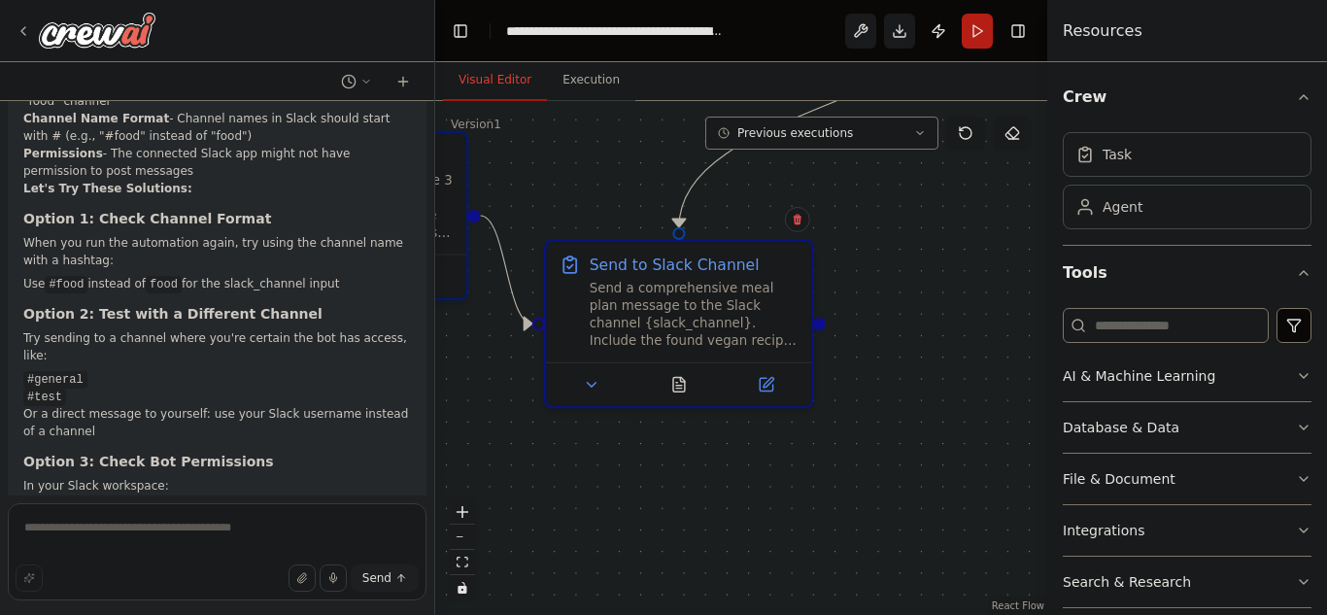
drag, startPoint x: 858, startPoint y: 291, endPoint x: 862, endPoint y: 393, distance: 102.0
click at [862, 393] on div ".deletable-edge-delete-btn { width: 20px; height: 20px; border: 0px solid #ffff…" at bounding box center [741, 358] width 612 height 514
click at [639, 290] on div "Send a comprehensive meal plan message to the Slack channel {slack_channel}. In…" at bounding box center [694, 311] width 210 height 69
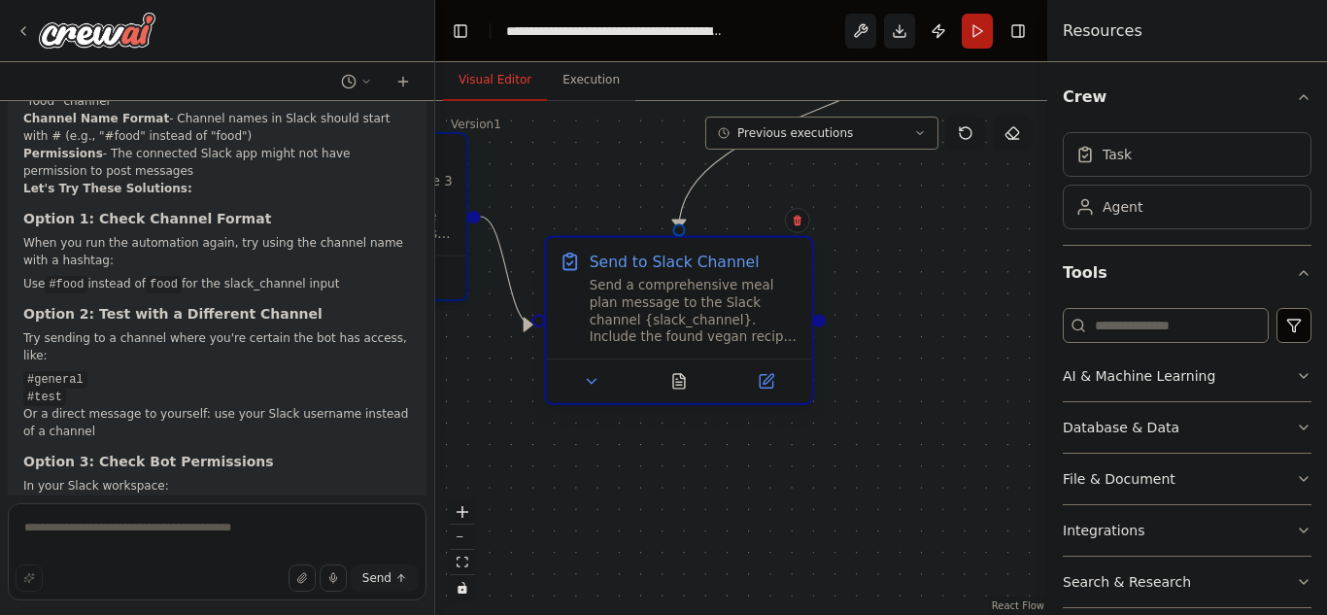
click at [699, 273] on div "Send to Slack Channel Send a comprehensive meal plan message to the Slack chann…" at bounding box center [694, 298] width 210 height 95
click at [244, 538] on textarea at bounding box center [217, 551] width 419 height 97
type textarea "**********"
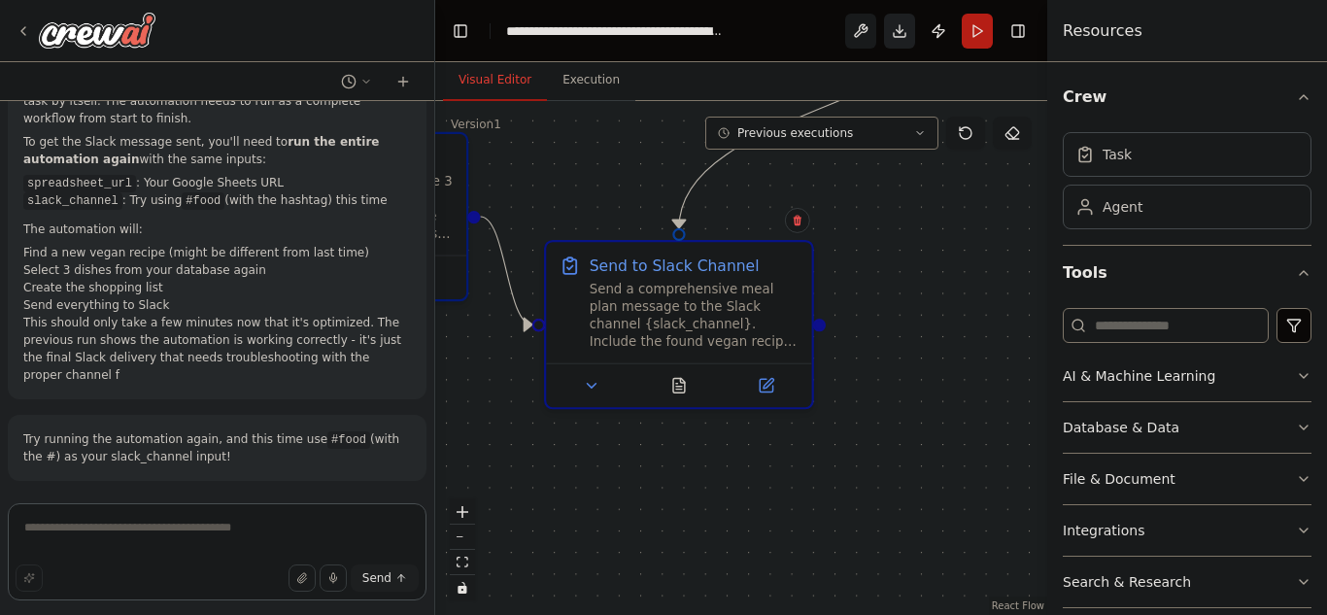
scroll to position [4577, 0]
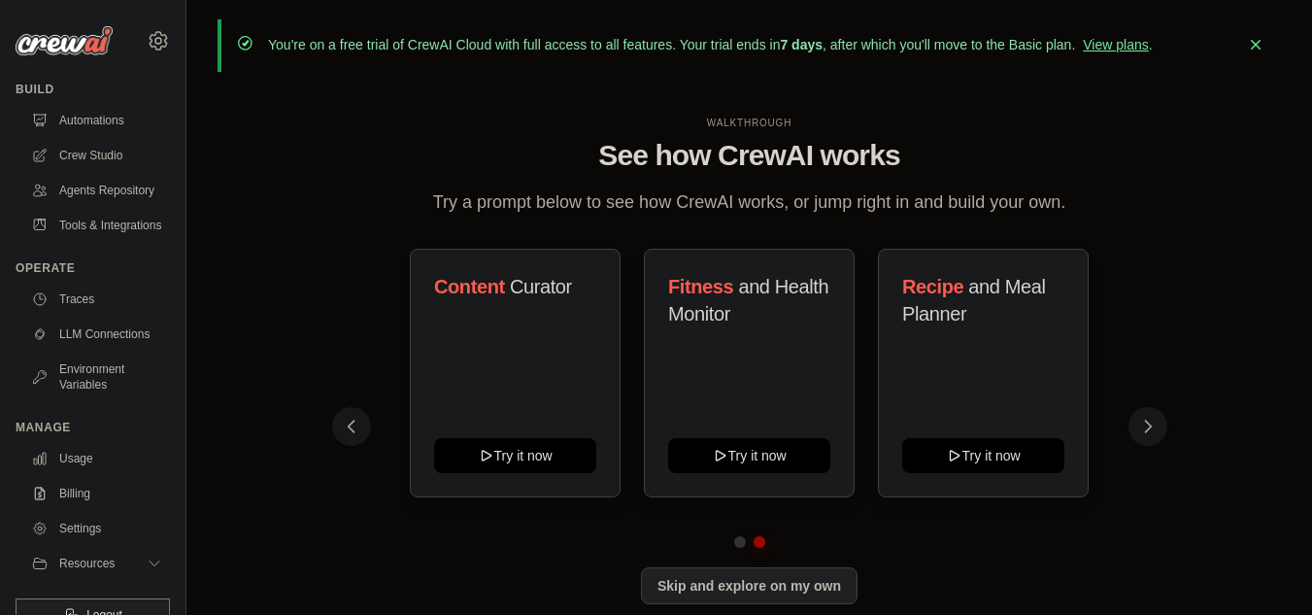
click at [1146, 436] on button at bounding box center [1147, 426] width 39 height 39
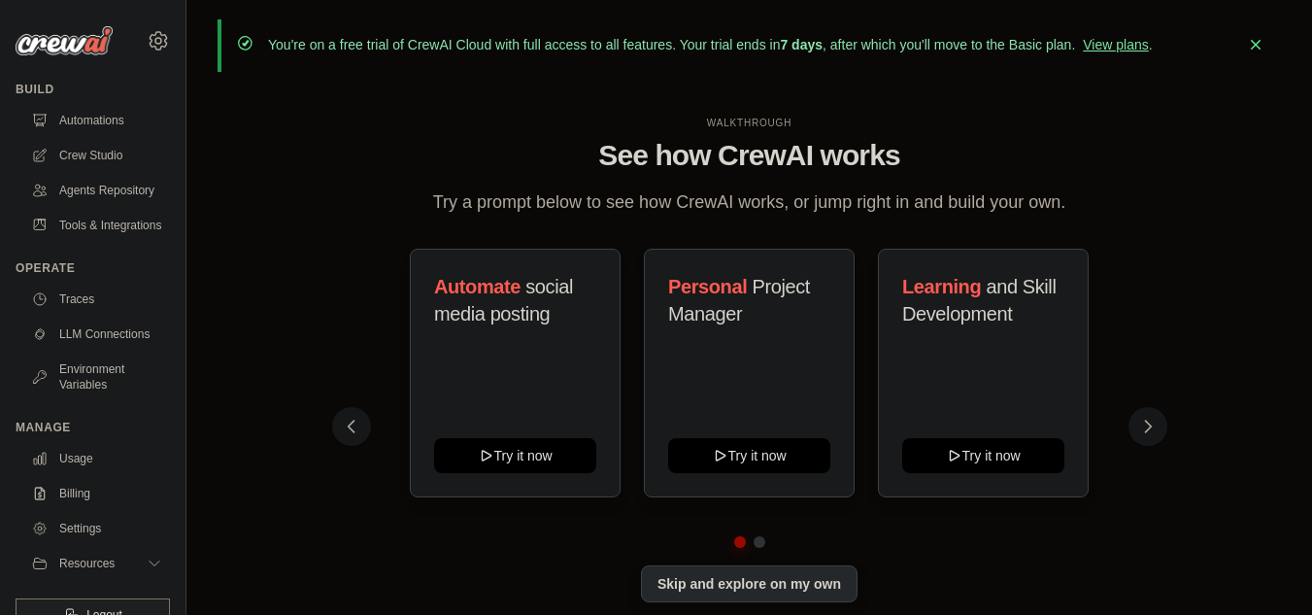
click at [799, 582] on button "Skip and explore on my own" at bounding box center [749, 583] width 217 height 37
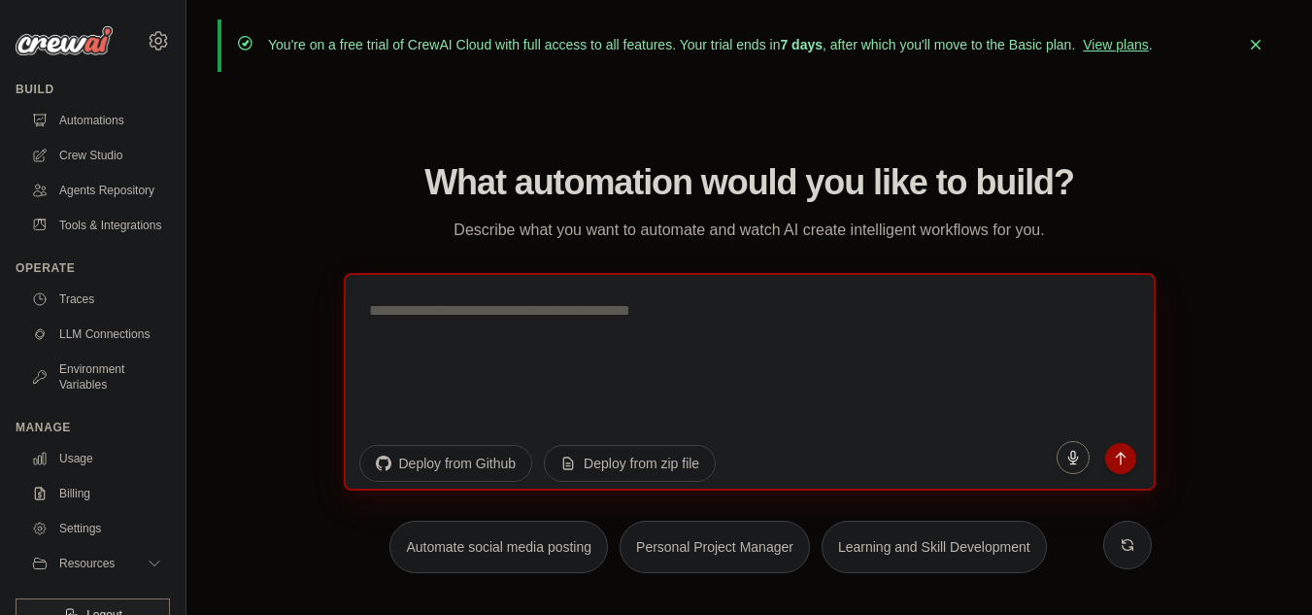
click at [555, 356] on textarea at bounding box center [749, 381] width 812 height 218
click at [427, 293] on textarea at bounding box center [749, 381] width 812 height 218
type textarea "*"
click at [1067, 385] on textarea "**********" at bounding box center [749, 381] width 812 height 218
type textarea "**********"
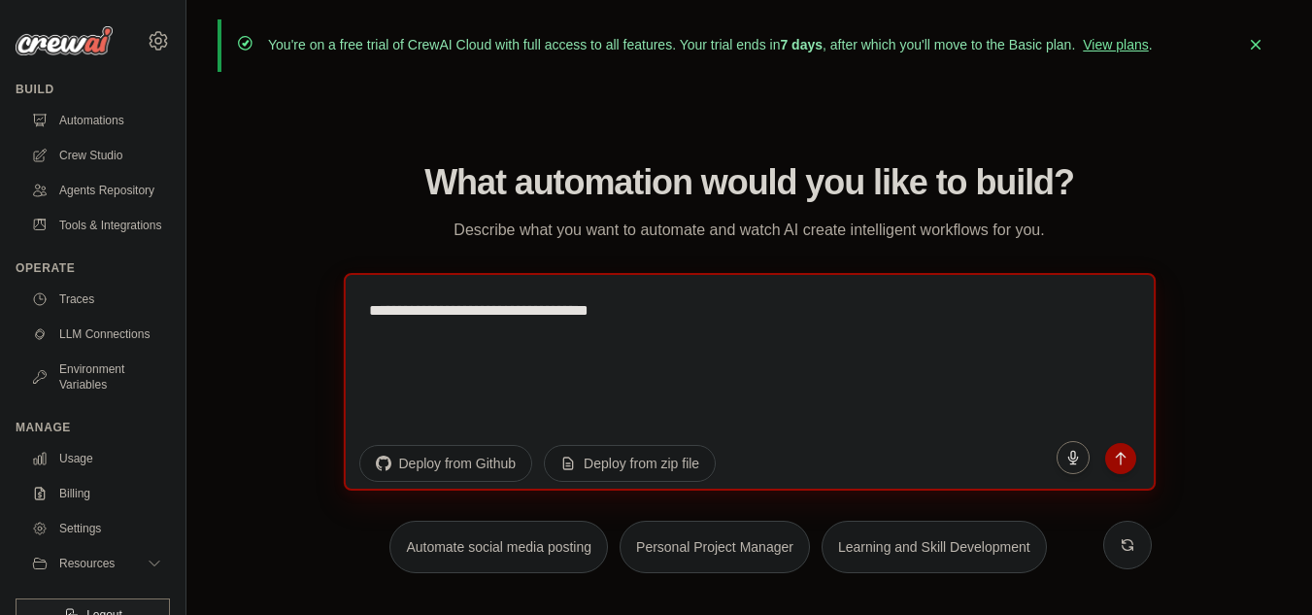
click at [853, 351] on textarea "**********" at bounding box center [749, 381] width 812 height 218
